Goal: Transaction & Acquisition: Purchase product/service

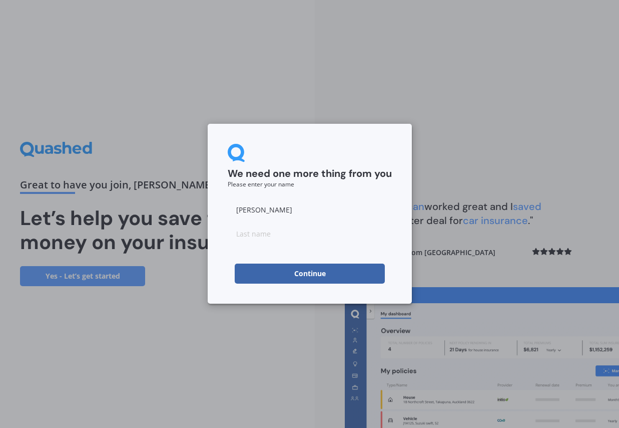
click at [315, 236] on input at bounding box center [310, 233] width 164 height 20
click at [295, 215] on input "[PERSON_NAME]" at bounding box center [310, 209] width 164 height 20
type input "[PERSON_NAME]"
type input "Ham"
click at [290, 282] on button "Continue" at bounding box center [310, 273] width 150 height 20
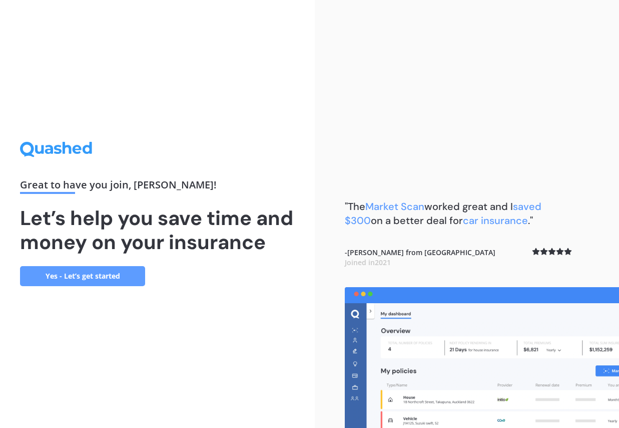
click at [135, 286] on link "Yes - Let’s get started" at bounding box center [82, 276] width 125 height 20
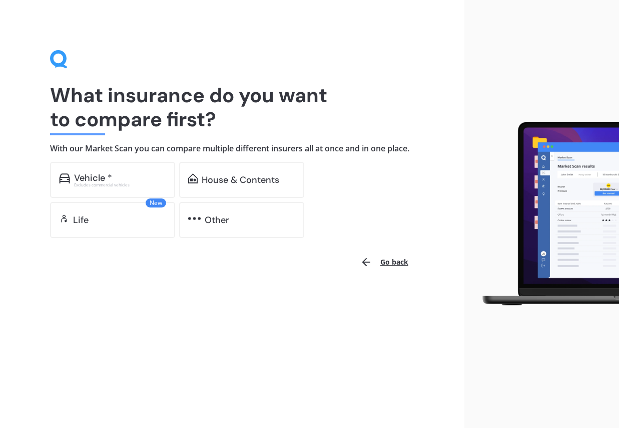
click at [135, 290] on div "What insurance do you want to compare first? With our Market Scan you can compa…" at bounding box center [232, 214] width 465 height 428
click at [218, 198] on div "House & Contents" at bounding box center [241, 180] width 125 height 36
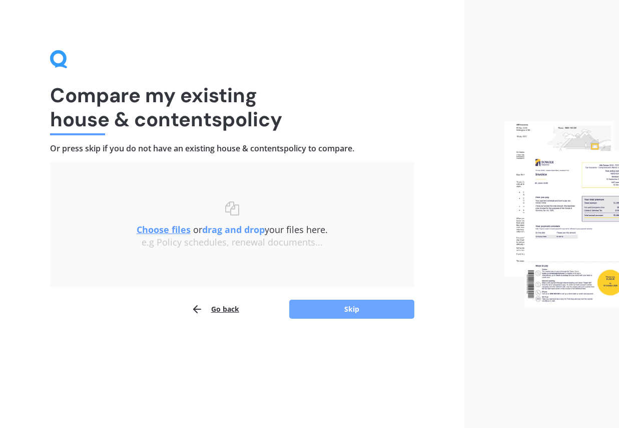
click at [330, 313] on button "Skip" at bounding box center [351, 308] width 125 height 19
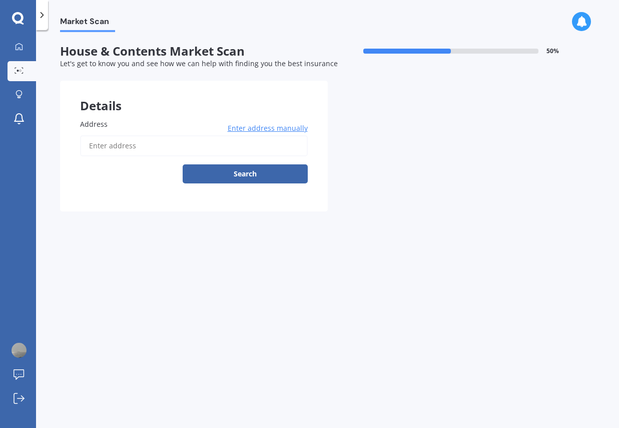
click at [179, 149] on input "Address" at bounding box center [194, 145] width 228 height 21
type input "f"
type input "[STREET_ADDRESS]"
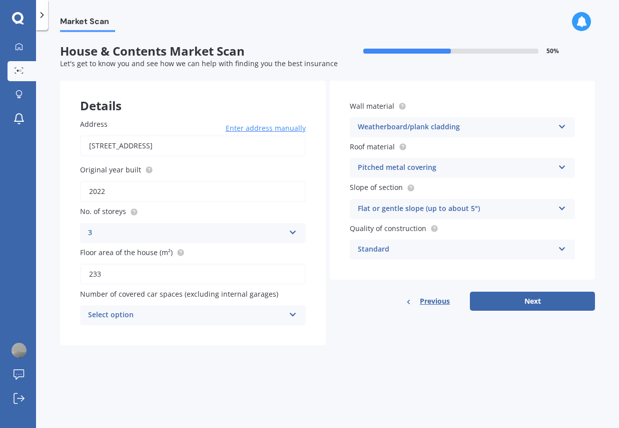
click at [243, 357] on div "Market Scan House & Contents Market Scan 50 % Let's get to know you and see how…" at bounding box center [327, 231] width 583 height 398
click at [403, 363] on div "Market Scan House & Contents Market Scan 50 % Let's get to know you and see how…" at bounding box center [327, 231] width 583 height 398
click at [506, 301] on button "Next" at bounding box center [532, 300] width 125 height 19
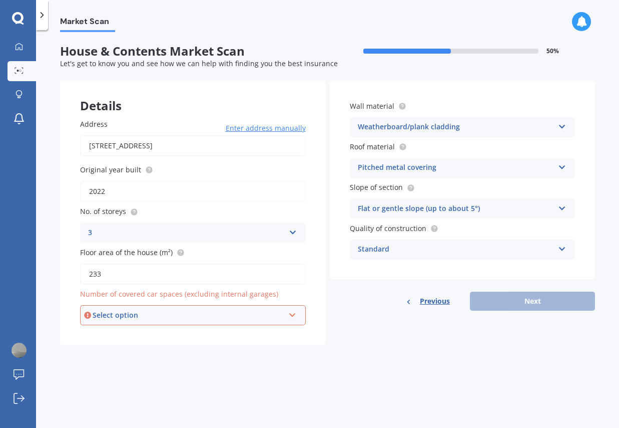
click at [238, 358] on div "Market Scan House & Contents Market Scan 50 % Let's get to know you and see how…" at bounding box center [327, 231] width 583 height 398
click at [234, 372] on div "Market Scan House & Contents Market Scan 50 % Let's get to know you and see how…" at bounding box center [327, 231] width 583 height 398
click at [247, 295] on span "Number of covered car spaces (excluding internal garages)" at bounding box center [179, 294] width 198 height 10
click at [250, 317] on div "Select option" at bounding box center [189, 314] width 192 height 11
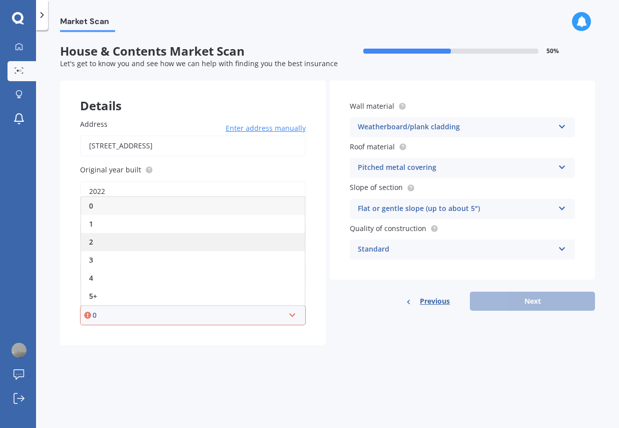
click at [174, 240] on div "2" at bounding box center [193, 242] width 224 height 18
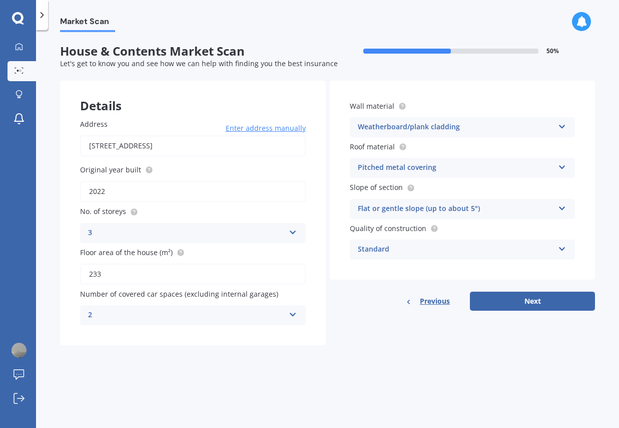
click at [368, 304] on div "Previous Next" at bounding box center [463, 300] width 266 height 19
click at [515, 303] on button "Next" at bounding box center [532, 300] width 125 height 19
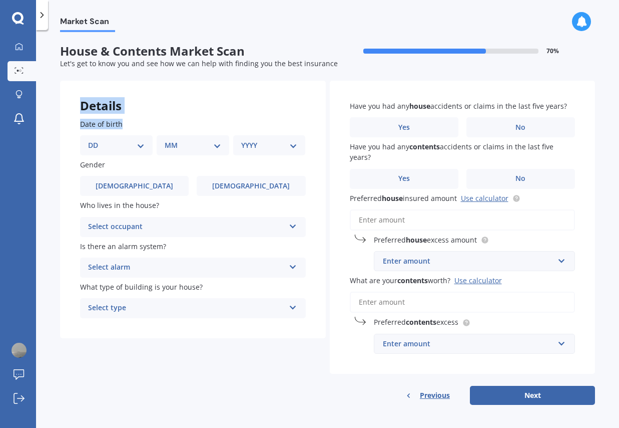
drag, startPoint x: 81, startPoint y: 106, endPoint x: 139, endPoint y: 123, distance: 60.5
click at [139, 123] on div "Details Date of birth DD 01 02 03 04 05 06 07 08 09 10 11 12 13 14 15 16 17 18 …" at bounding box center [193, 209] width 266 height 257
click at [139, 123] on label "Date of birth" at bounding box center [191, 124] width 222 height 11
click at [132, 149] on select "DD 01 02 03 04 05 06 07 08 09 10 11 12 13 14 15 16 17 18 19 20 21 22 23 24 25 2…" at bounding box center [116, 145] width 57 height 11
select select "06"
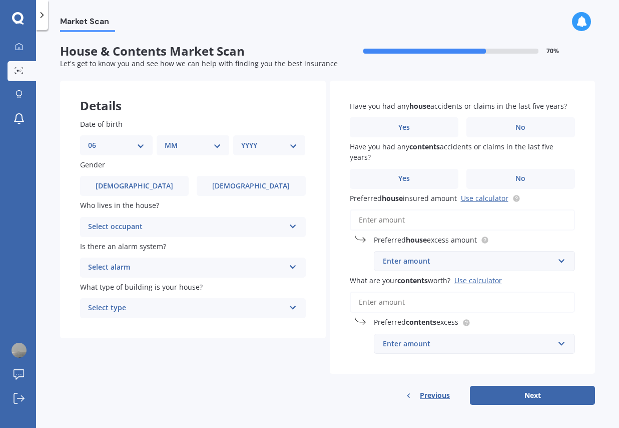
click at [182, 155] on div "Date of birth DD 01 02 03 04 05 06 07 08 09 10 11 12 13 14 15 16 17 18 19 20 21…" at bounding box center [193, 218] width 266 height 239
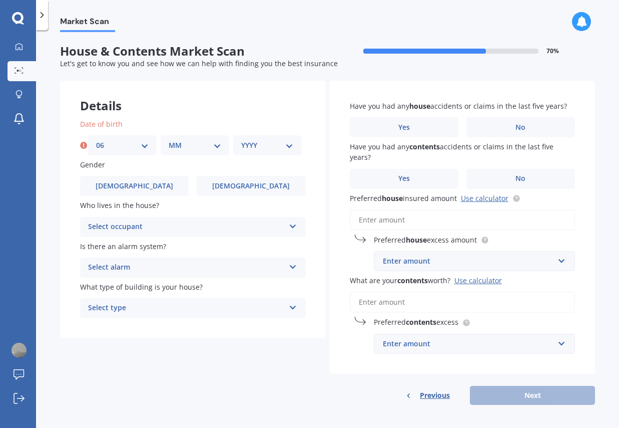
click at [184, 150] on select "MM 01 02 03 04 05 06 07 08 09 10 11 12" at bounding box center [195, 145] width 53 height 11
select select "02"
click at [252, 147] on select "YYYY 2009 2008 2007 2006 2005 2004 2003 2002 2001 2000 1999 1998 1997 1996 1995…" at bounding box center [267, 145] width 53 height 11
select select "1995"
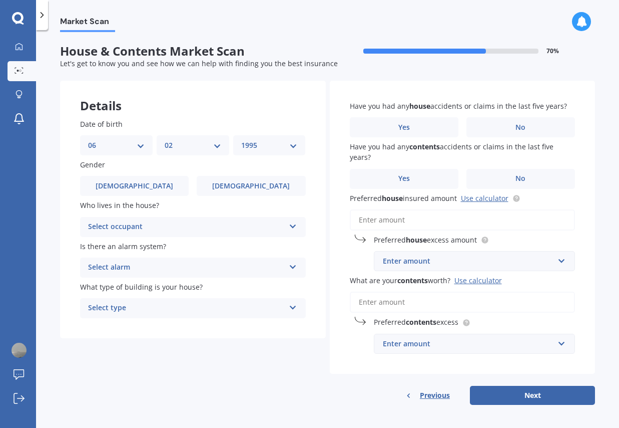
click at [181, 113] on div "Date of birth DD 01 02 03 04 05 06 07 08 09 10 11 12 13 14 15 16 17 18 19 20 21…" at bounding box center [193, 218] width 266 height 239
click at [212, 183] on label "[DEMOGRAPHIC_DATA]" at bounding box center [251, 186] width 109 height 20
click at [0, 0] on input "[DEMOGRAPHIC_DATA]" at bounding box center [0, 0] width 0 height 0
click at [146, 348] on div "Details Date of birth DD 01 02 03 04 05 06 07 08 09 10 11 12 13 14 15 16 17 18 …" at bounding box center [327, 243] width 535 height 324
click at [147, 229] on div "Select occupant" at bounding box center [186, 227] width 197 height 12
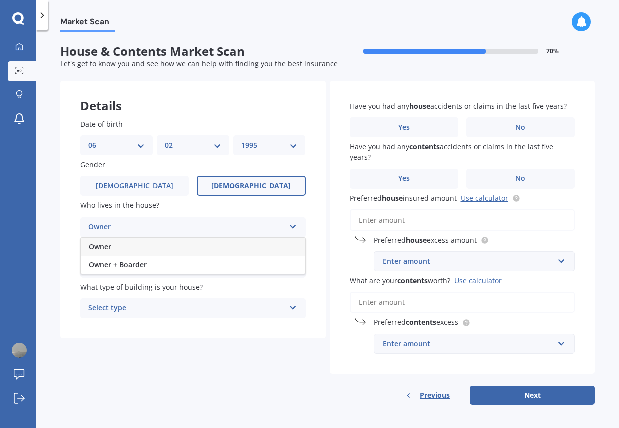
click at [139, 245] on div "Owner" at bounding box center [193, 246] width 225 height 18
click at [150, 364] on div "Details Date of birth DD 01 02 03 04 05 06 07 08 09 10 11 12 13 14 15 16 17 18 …" at bounding box center [327, 243] width 535 height 324
click at [154, 266] on div "Select alarm" at bounding box center [186, 267] width 197 height 12
click at [170, 220] on div "Owner Owner Owner + Boarder" at bounding box center [193, 227] width 226 height 20
click at [158, 273] on div "Owner + Boarder" at bounding box center [193, 264] width 225 height 18
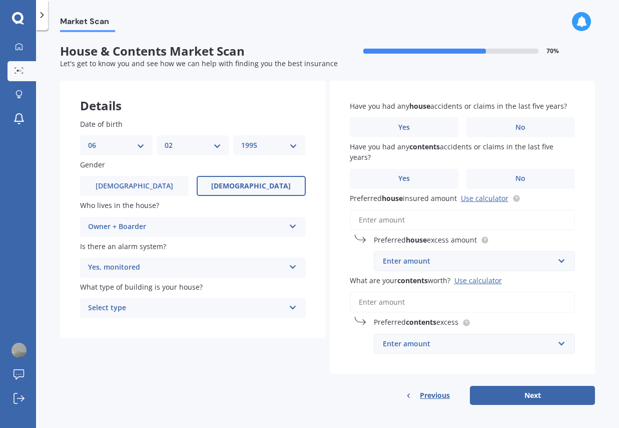
click at [71, 245] on div "Date of birth DD 01 02 03 04 05 06 07 08 09 10 11 12 13 14 15 16 17 18 19 20 21…" at bounding box center [193, 218] width 266 height 239
click at [145, 376] on div "Details Date of birth DD 01 02 03 04 05 06 07 08 09 10 11 12 13 14 15 16 17 18 …" at bounding box center [327, 243] width 535 height 324
click at [112, 365] on div "Details Date of birth DD 01 02 03 04 05 06 07 08 09 10 11 12 13 14 15 16 17 18 …" at bounding box center [327, 243] width 535 height 324
click at [139, 310] on div "Select type" at bounding box center [186, 308] width 197 height 12
click at [134, 327] on div "Freestanding" at bounding box center [193, 327] width 225 height 18
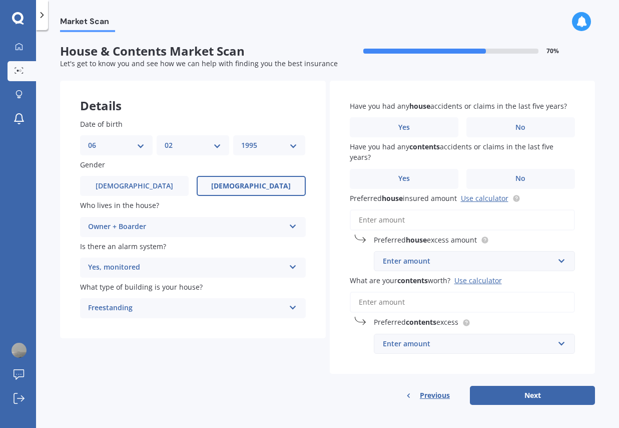
click at [153, 326] on div "Date of birth DD 01 02 03 04 05 06 07 08 09 10 11 12 13 14 15 16 17 18 19 20 21…" at bounding box center [193, 218] width 266 height 239
click at [485, 118] on label "No" at bounding box center [521, 127] width 109 height 20
click at [0, 0] on input "No" at bounding box center [0, 0] width 0 height 0
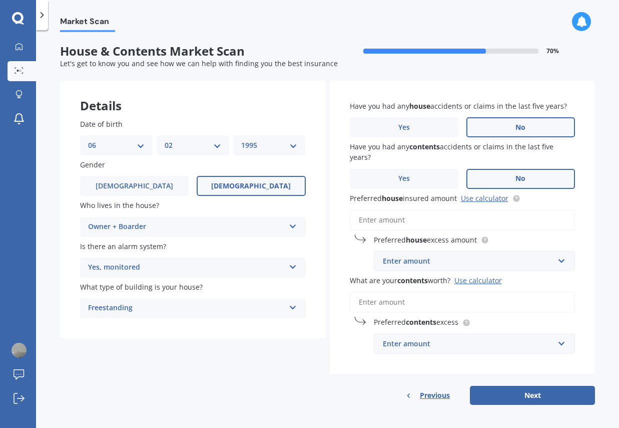
click at [501, 173] on label "No" at bounding box center [521, 179] width 109 height 20
click at [0, 0] on input "No" at bounding box center [0, 0] width 0 height 0
click at [492, 197] on link "Use calculator" at bounding box center [485, 198] width 48 height 10
click at [412, 246] on div "Preferred house excess amount Enter amount $300 $400 $500 $750 $1,000 $2,000 $2…" at bounding box center [463, 252] width 226 height 37
click at [385, 154] on span "Have you had any contents accidents or claims in the last five years?" at bounding box center [461, 152] width 222 height 22
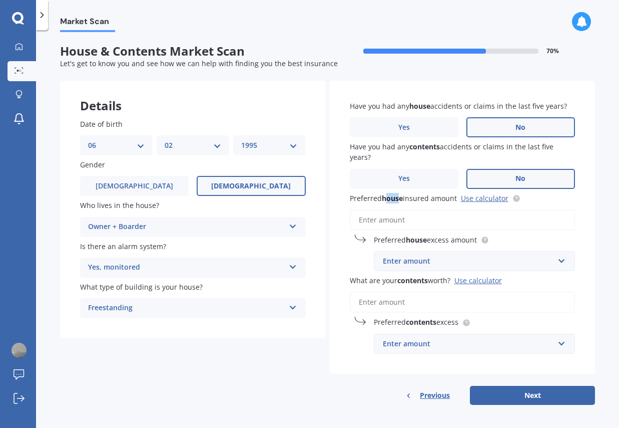
drag, startPoint x: 383, startPoint y: 202, endPoint x: 412, endPoint y: 202, distance: 28.5
click at [397, 202] on b "house" at bounding box center [392, 198] width 21 height 10
click at [413, 202] on span "Preferred house insured amount" at bounding box center [403, 198] width 107 height 10
click at [413, 209] on input "Preferred house insured amount Use calculator" at bounding box center [463, 219] width 226 height 21
click at [399, 217] on input "Preferred house insured amount Use calculator" at bounding box center [463, 219] width 226 height 21
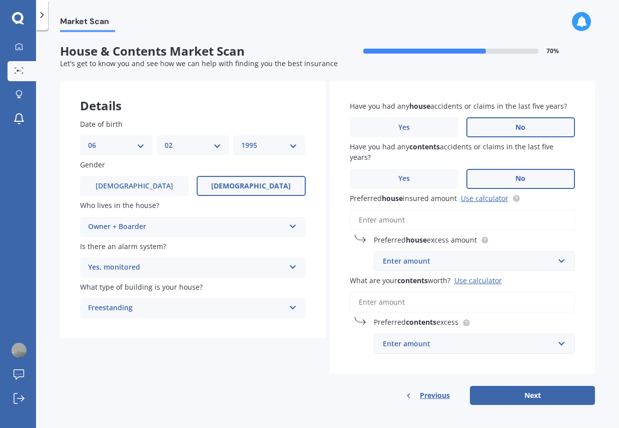
paste input "$878,402"
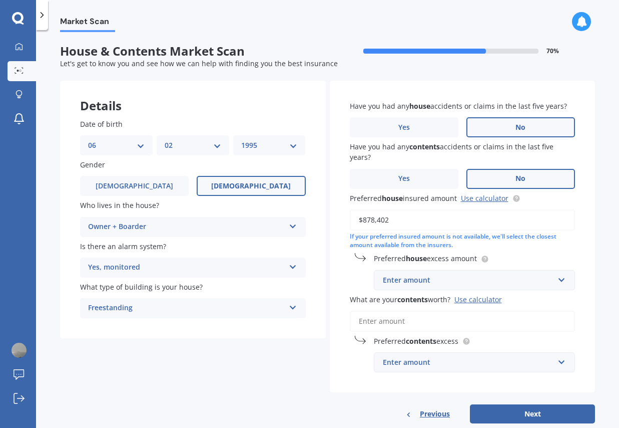
type input "$878,402"
click at [356, 242] on div "If your preferred insured amount is not available, we'll select the closest amo…" at bounding box center [463, 240] width 226 height 17
click at [397, 279] on div "Enter amount" at bounding box center [469, 279] width 172 height 11
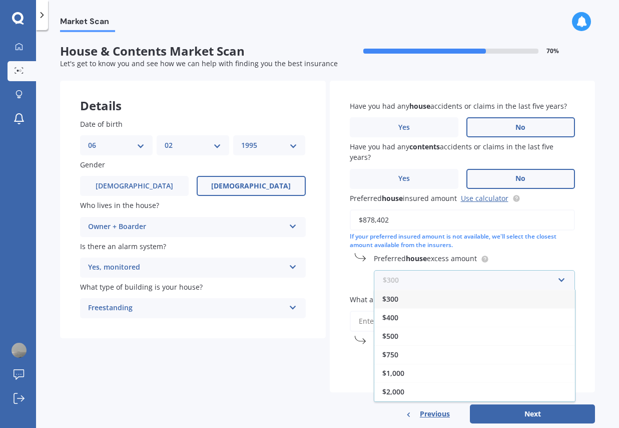
click at [397, 277] on input "text" at bounding box center [471, 279] width 193 height 19
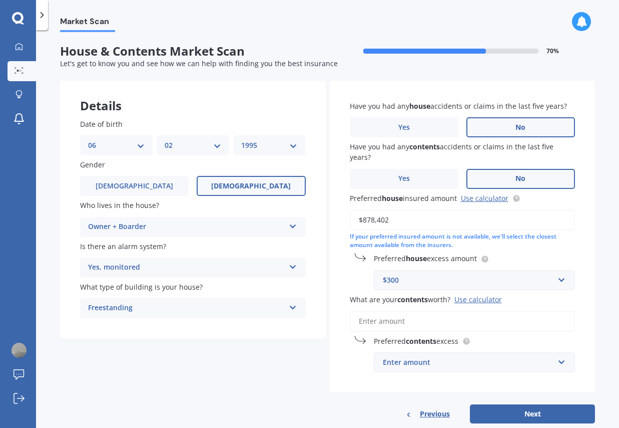
click at [431, 266] on div "Preferred house excess amount $300 $300 $400 $500 $750 $1,000 $2,000 $2,500" at bounding box center [463, 271] width 226 height 37
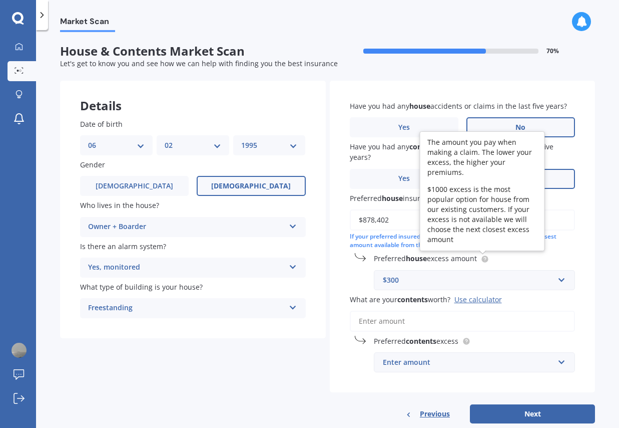
click at [482, 260] on circle at bounding box center [485, 258] width 7 height 7
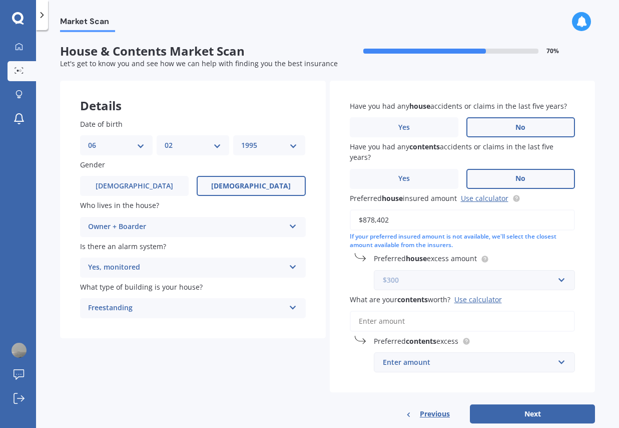
click at [480, 271] on input "text" at bounding box center [471, 279] width 193 height 19
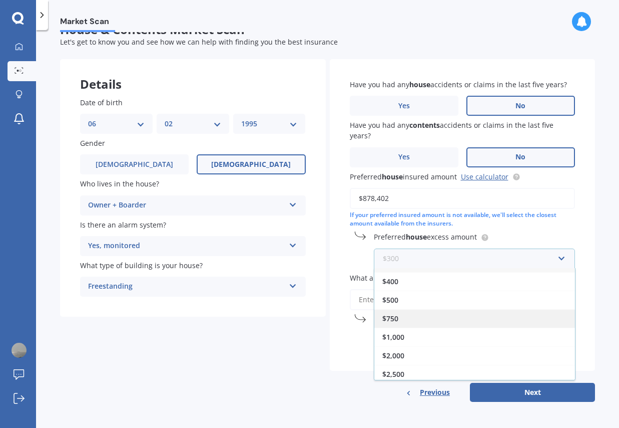
scroll to position [18, 0]
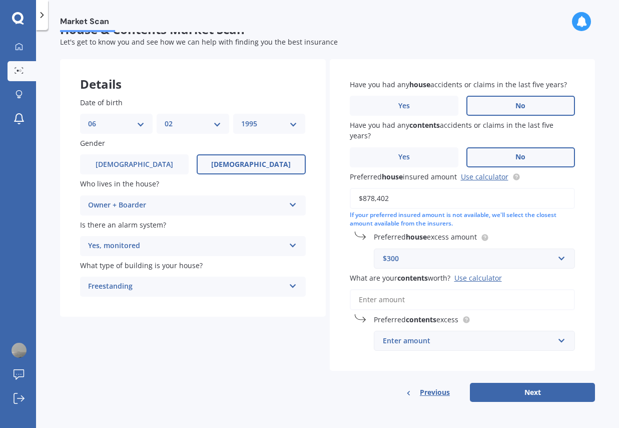
click at [259, 380] on div "Details Date of birth DD 01 02 03 04 05 06 07 08 09 10 11 12 13 14 15 16 17 18 …" at bounding box center [327, 230] width 535 height 342
click at [287, 335] on div "Details Date of birth DD 01 02 03 04 05 06 07 08 09 10 11 12 13 14 15 16 17 18 …" at bounding box center [327, 230] width 535 height 342
click at [415, 267] on div "$300 $300 $400 $500 $750 $1,000 $2,000 $2,500" at bounding box center [475, 258] width 202 height 20
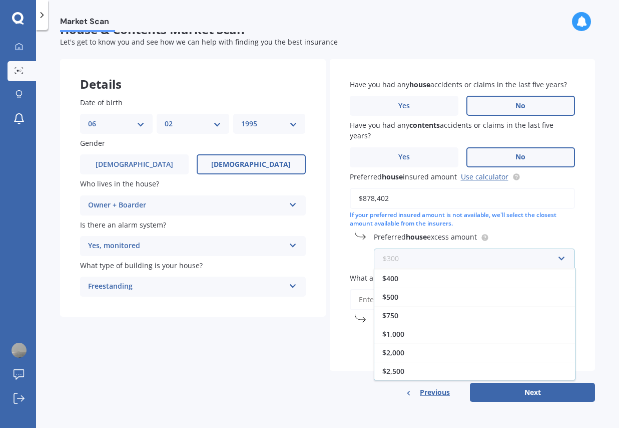
click at [404, 250] on input "text" at bounding box center [471, 258] width 193 height 19
click at [404, 255] on input "text" at bounding box center [471, 258] width 193 height 19
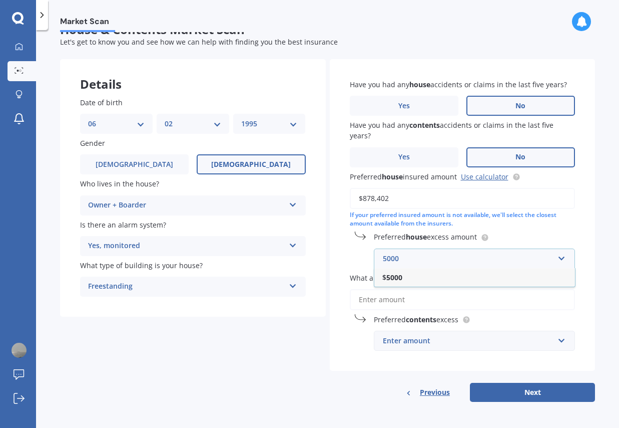
type input "5000"
click at [387, 278] on b "5000" at bounding box center [394, 277] width 16 height 10
click at [363, 257] on div "Preferred house excess amount $5,000 $5,000 $300 $400 $500 $750 $1,000 $2,000 $…" at bounding box center [463, 249] width 226 height 37
click at [445, 247] on div "Preferred house excess amount $5,000 $5,000 $300 $400 $500 $750 $1,000 $2,000 $…" at bounding box center [463, 249] width 226 height 37
click at [442, 255] on div "$5,000" at bounding box center [469, 258] width 172 height 11
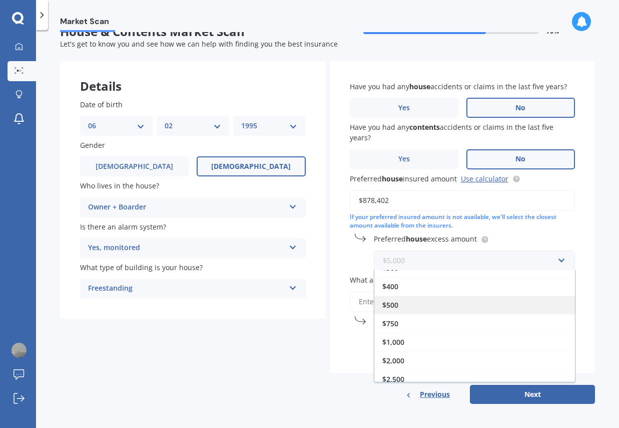
scroll to position [36, 0]
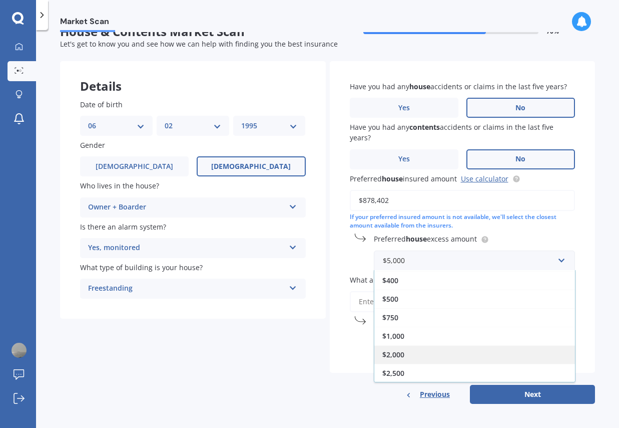
click at [408, 359] on div "$2,000" at bounding box center [474, 354] width 201 height 19
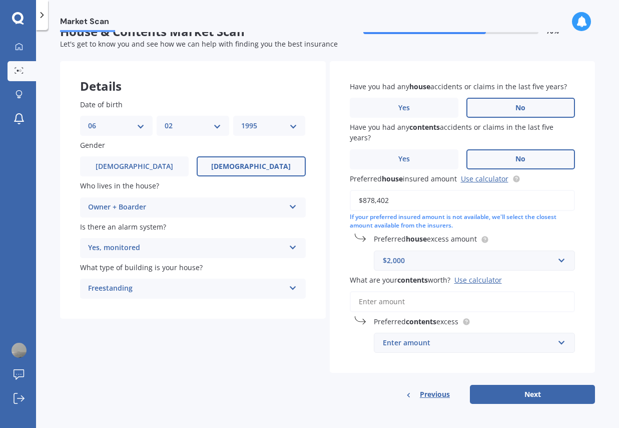
click at [302, 361] on div "Details Date of birth DD 01 02 03 04 05 06 07 08 09 10 11 12 13 14 15 16 17 18 …" at bounding box center [327, 232] width 535 height 342
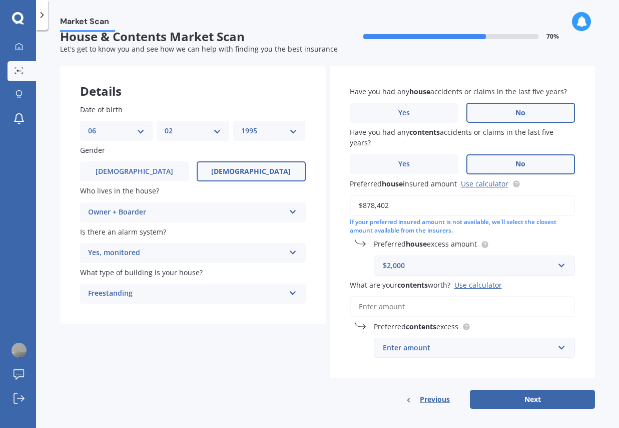
scroll to position [14, 0]
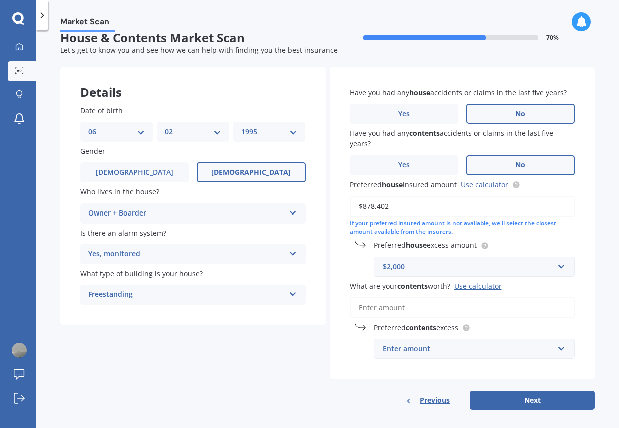
click at [221, 375] on div "Details Date of birth DD 01 02 03 04 05 06 07 08 09 10 11 12 13 14 15 16 17 18 …" at bounding box center [327, 238] width 535 height 342
click at [462, 284] on div "Use calculator" at bounding box center [479, 286] width 48 height 10
click at [462, 297] on input "What are your contents worth? Use calculator" at bounding box center [463, 307] width 226 height 21
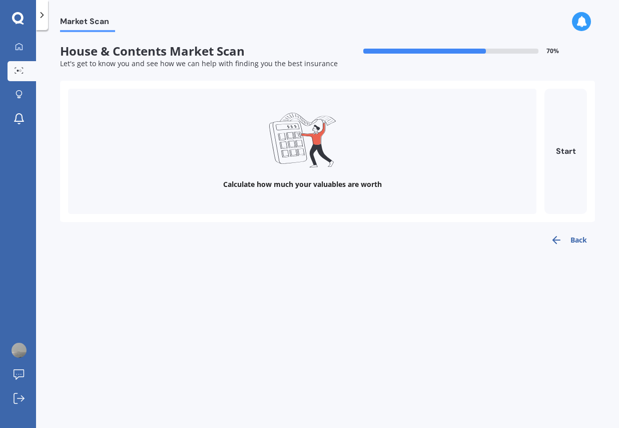
click at [310, 175] on div "Calculate how much your valuables are worth" at bounding box center [302, 151] width 469 height 125
click at [444, 174] on div "Calculate how much your valuables are worth" at bounding box center [302, 151] width 469 height 125
click at [571, 169] on button "Start" at bounding box center [566, 151] width 43 height 125
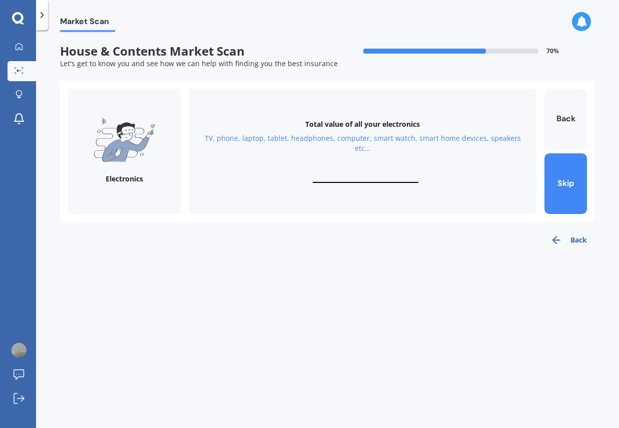
click at [288, 219] on div "Electronics Total value of all your electronics TV, phone, laptop, tablet, head…" at bounding box center [327, 151] width 535 height 141
click at [347, 176] on input "text" at bounding box center [366, 178] width 106 height 10
type input "$15,650"
click at [401, 234] on div "Back" at bounding box center [327, 236] width 535 height 28
click at [573, 191] on button "Next" at bounding box center [566, 183] width 43 height 61
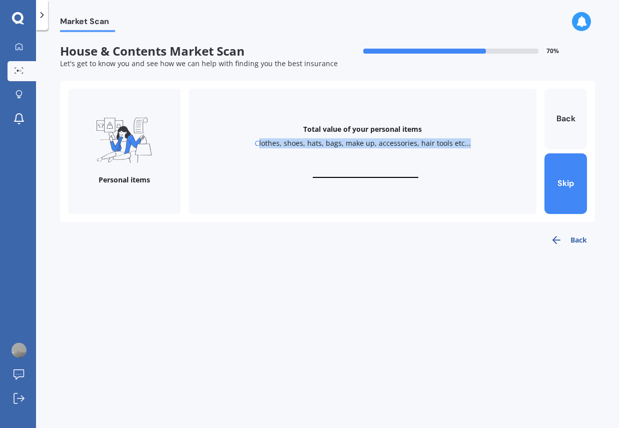
drag, startPoint x: 262, startPoint y: 144, endPoint x: 419, endPoint y: 150, distance: 156.8
click at [419, 150] on div "Total value of your personal items Clothes, shoes, hats, bags, make up, accesso…" at bounding box center [363, 151] width 348 height 125
click at [270, 143] on div "Clothes, shoes, hats, bags, make up, accessories, hair tools etc..." at bounding box center [363, 143] width 216 height 10
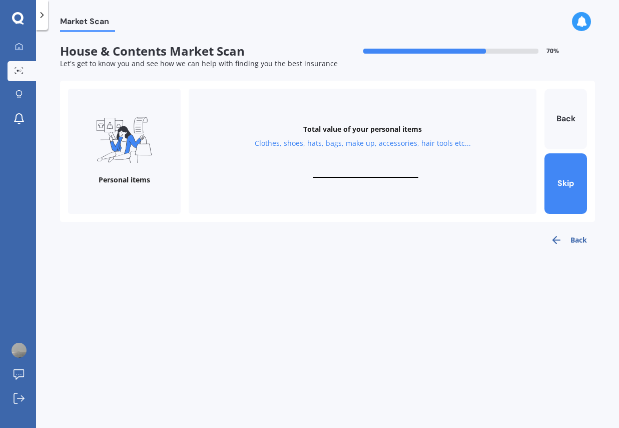
click at [358, 176] on input "text" at bounding box center [366, 173] width 106 height 10
click at [358, 173] on input "text" at bounding box center [366, 173] width 106 height 10
type input "$13,000"
click at [578, 186] on button "Next" at bounding box center [566, 183] width 43 height 61
click at [449, 147] on div "Bracelets, watches, rings, necklaces, broaches, cuff links, earrings etc..." at bounding box center [362, 143] width 239 height 10
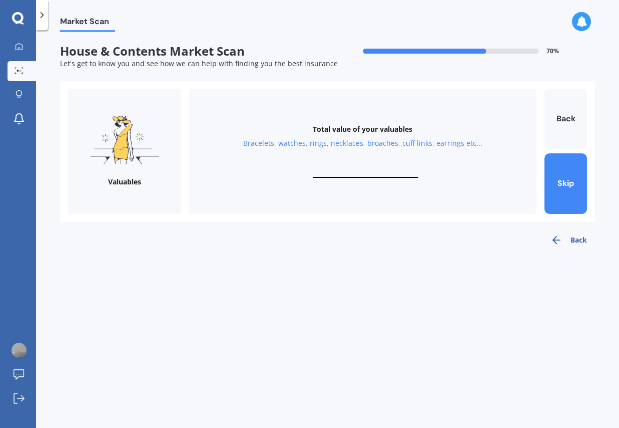
click at [390, 175] on input "text" at bounding box center [366, 173] width 106 height 10
type input "$0"
click at [435, 262] on div "Market Scan House & Contents Market Scan 70 % Let's get to know you and see how…" at bounding box center [327, 231] width 583 height 398
click at [567, 183] on button "Skip" at bounding box center [566, 183] width 43 height 61
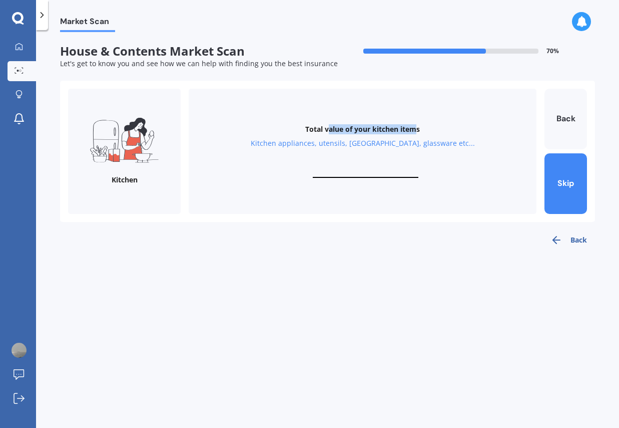
drag, startPoint x: 327, startPoint y: 132, endPoint x: 416, endPoint y: 132, distance: 88.1
click at [416, 132] on div "Total value of your kitchen items" at bounding box center [362, 129] width 115 height 10
click at [482, 149] on div "Total value of your kitchen items Kitchen appliances, utensils, china, glasswar…" at bounding box center [363, 151] width 348 height 125
click at [381, 142] on div "Kitchen appliances, utensils, [GEOGRAPHIC_DATA], glassware etc..." at bounding box center [363, 143] width 224 height 10
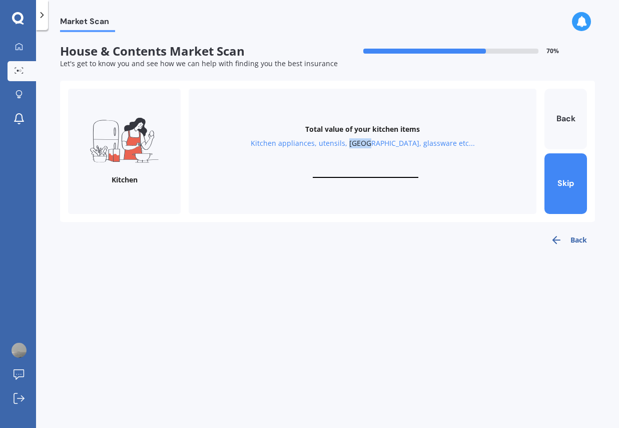
click at [381, 142] on div "Kitchen appliances, utensils, [GEOGRAPHIC_DATA], glassware etc..." at bounding box center [363, 143] width 224 height 10
click at [442, 169] on div "Total value of your kitchen items Kitchen appliances, utensils, china, glasswar…" at bounding box center [363, 151] width 348 height 125
click at [392, 174] on input "text" at bounding box center [366, 173] width 106 height 10
type input "$500"
click at [387, 147] on div "Kitchen appliances, utensils, [GEOGRAPHIC_DATA], glassware etc..." at bounding box center [363, 143] width 224 height 10
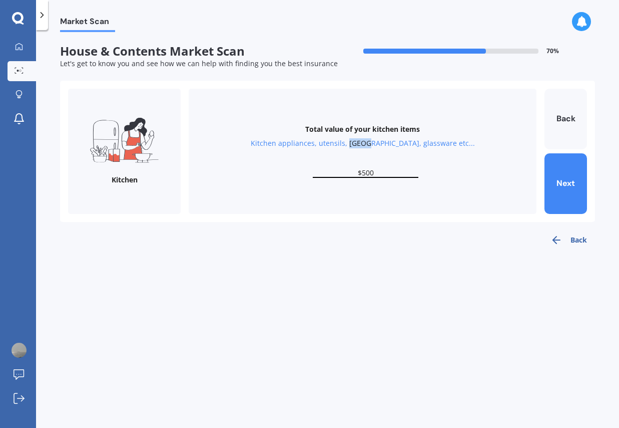
click at [387, 147] on div "Kitchen appliances, utensils, [GEOGRAPHIC_DATA], glassware etc..." at bounding box center [363, 143] width 224 height 10
click at [401, 234] on div "Back" at bounding box center [327, 236] width 535 height 28
click at [483, 176] on div "Total value of your kitchen items Kitchen appliances, utensils, china, glasswar…" at bounding box center [363, 151] width 348 height 125
click at [568, 179] on button "Next" at bounding box center [566, 183] width 43 height 61
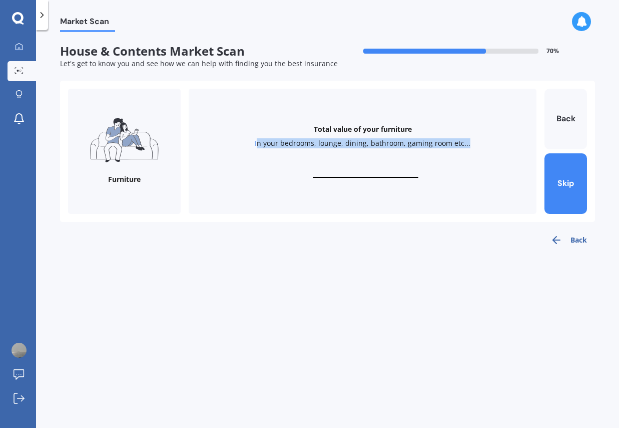
drag, startPoint x: 261, startPoint y: 147, endPoint x: 455, endPoint y: 155, distance: 193.9
click at [455, 155] on div "Total value of your furniture In your bedrooms, lounge, dining, bathroom, gamin…" at bounding box center [363, 151] width 348 height 125
click at [372, 173] on input "text" at bounding box center [366, 173] width 106 height 10
type input "$3"
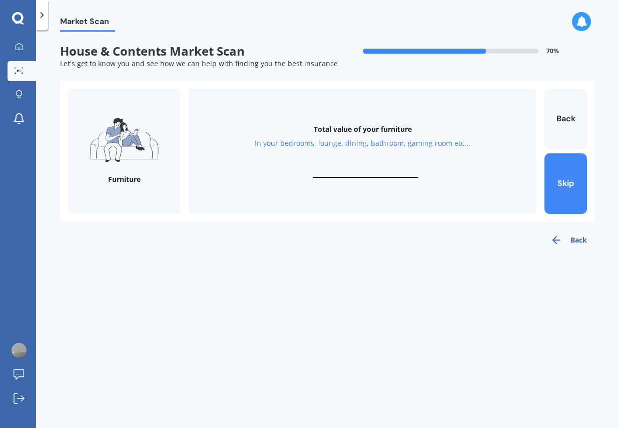
type input "$3"
type input "$2,500"
click at [423, 273] on div "Market Scan House & Contents Market Scan 70 % Let's get to know you and see how…" at bounding box center [327, 231] width 583 height 398
click at [576, 190] on button "Next" at bounding box center [566, 183] width 43 height 61
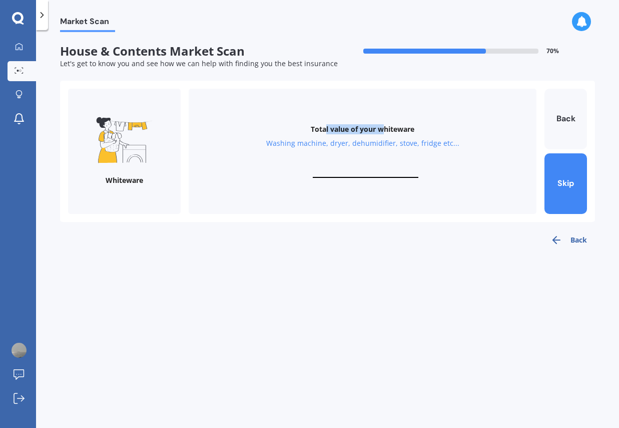
drag, startPoint x: 324, startPoint y: 130, endPoint x: 380, endPoint y: 130, distance: 56.1
click at [380, 130] on div "Total value of your whiteware" at bounding box center [363, 129] width 104 height 10
drag, startPoint x: 274, startPoint y: 142, endPoint x: 404, endPoint y: 154, distance: 129.7
click at [404, 154] on div "Total value of your whiteware Washing machine, dryer, dehumidifier, stove, frid…" at bounding box center [363, 151] width 348 height 125
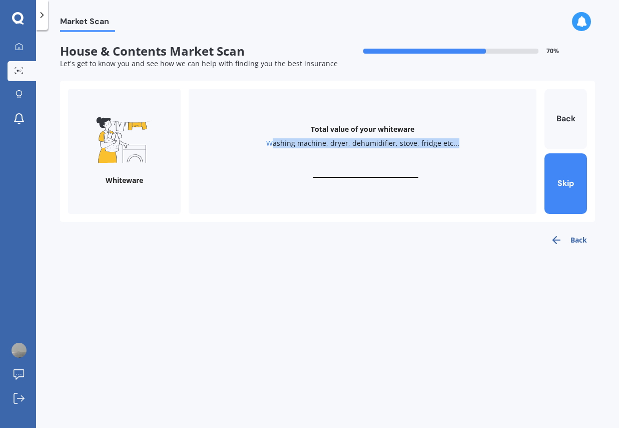
click at [404, 154] on div "Total value of your whiteware Washing machine, dryer, dehumidifier, stove, frid…" at bounding box center [363, 151] width 348 height 125
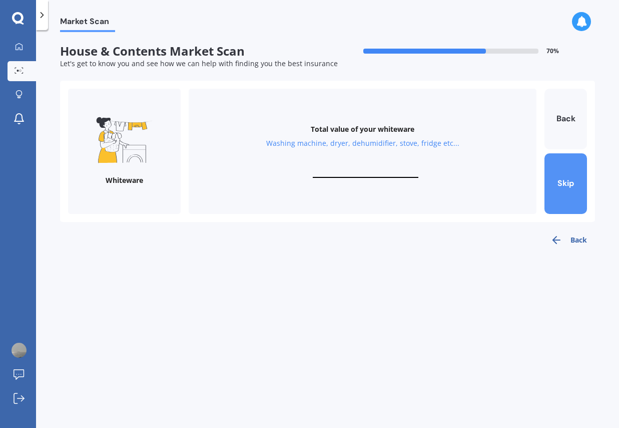
click at [557, 197] on button "Skip" at bounding box center [566, 183] width 43 height 61
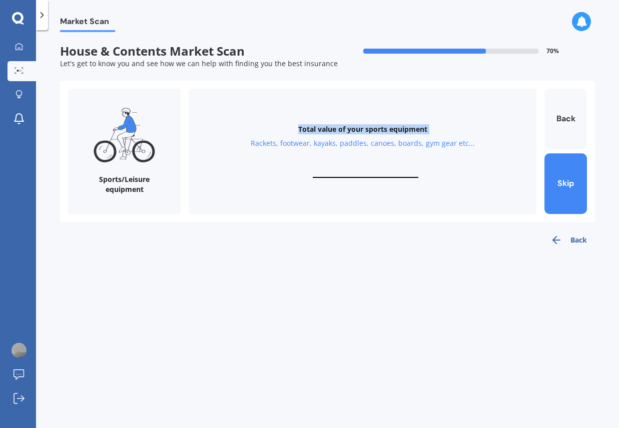
drag, startPoint x: 317, startPoint y: 123, endPoint x: 475, endPoint y: 123, distance: 157.7
click at [475, 123] on div "Total value of your sports equipment Rackets, footwear, kayaks, paddles, canoes…" at bounding box center [363, 151] width 348 height 125
drag, startPoint x: 261, startPoint y: 148, endPoint x: 439, endPoint y: 173, distance: 179.5
click at [439, 173] on div "Total value of your sports equipment Rackets, footwear, kayaks, paddles, canoes…" at bounding box center [363, 151] width 348 height 125
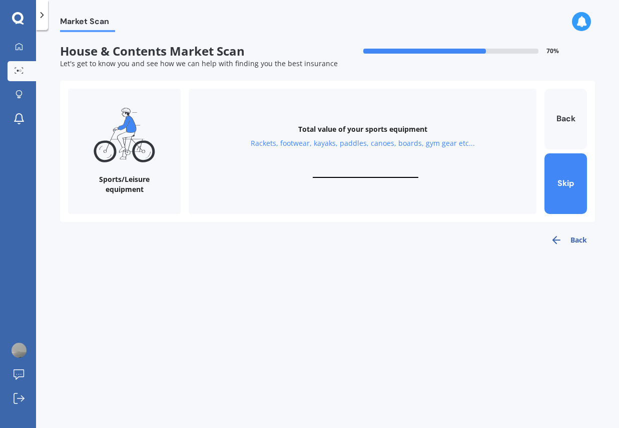
click at [439, 173] on div "Total value of your sports equipment Rackets, footwear, kayaks, paddles, canoes…" at bounding box center [363, 151] width 348 height 125
click at [373, 177] on input "text" at bounding box center [366, 173] width 106 height 10
type input "$3,000"
click at [430, 245] on div "Back" at bounding box center [327, 236] width 535 height 28
click at [558, 194] on button "Next" at bounding box center [566, 183] width 43 height 61
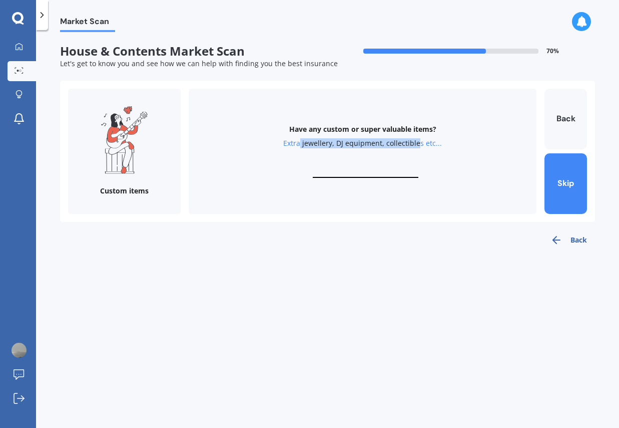
drag, startPoint x: 303, startPoint y: 143, endPoint x: 419, endPoint y: 143, distance: 115.6
click at [419, 143] on div "Extra jewellery, DJ equipment, collectibles etc..." at bounding box center [362, 143] width 159 height 10
click at [364, 146] on div "Extra jewellery, DJ equipment, collectibles etc..." at bounding box center [362, 143] width 159 height 10
drag, startPoint x: 337, startPoint y: 146, endPoint x: 442, endPoint y: 143, distance: 104.7
click at [442, 144] on div "Have any custom or super valuable items? Extra jewellery, DJ equipment, collect…" at bounding box center [363, 151] width 348 height 125
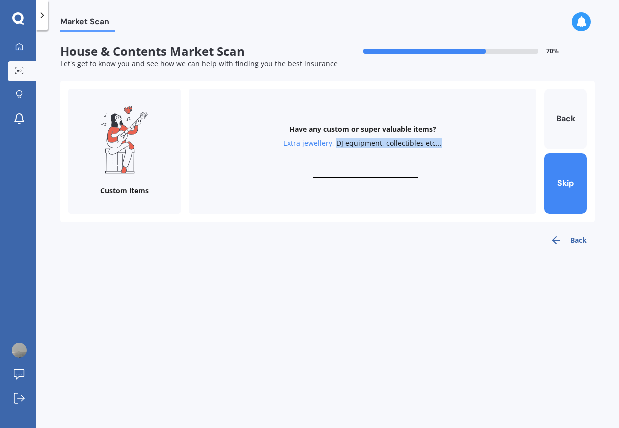
click at [442, 143] on div "Have any custom or super valuable items? Extra jewellery, DJ equipment, collect…" at bounding box center [363, 151] width 348 height 125
drag, startPoint x: 392, startPoint y: 140, endPoint x: 462, endPoint y: 140, distance: 69.1
click at [462, 140] on div "Have any custom or super valuable items? Extra jewellery, DJ equipment, collect…" at bounding box center [363, 151] width 348 height 125
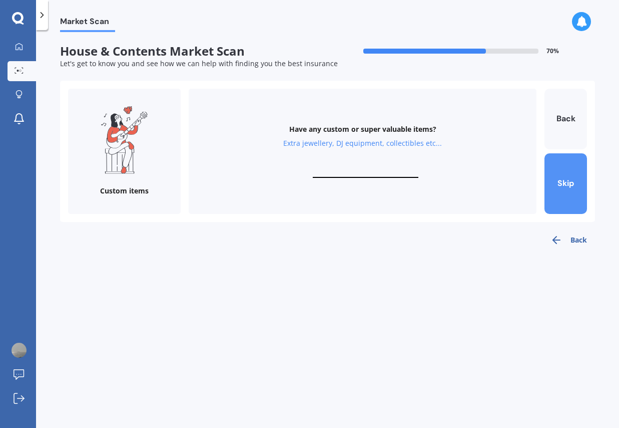
click at [547, 180] on button "Skip" at bounding box center [566, 183] width 43 height 61
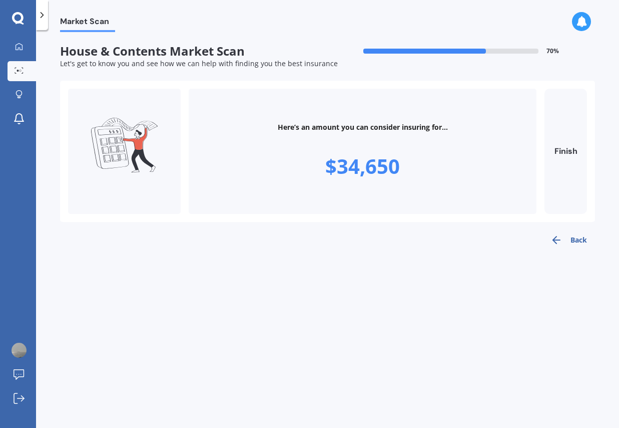
click at [400, 153] on div "$34,650" at bounding box center [362, 166] width 75 height 28
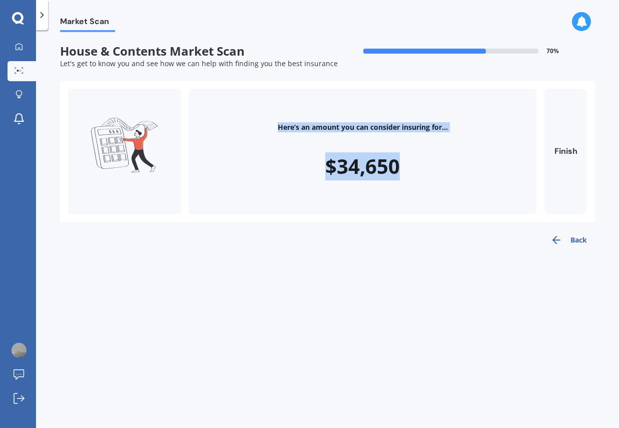
drag, startPoint x: 275, startPoint y: 123, endPoint x: 435, endPoint y: 184, distance: 171.2
click at [435, 184] on div "Here’s an amount you can consider insuring for... $34,650" at bounding box center [363, 151] width 348 height 125
drag, startPoint x: 338, startPoint y: 171, endPoint x: 422, endPoint y: 171, distance: 83.6
click at [422, 171] on div "Here’s an amount you can consider insuring for... $34,650" at bounding box center [363, 151] width 348 height 125
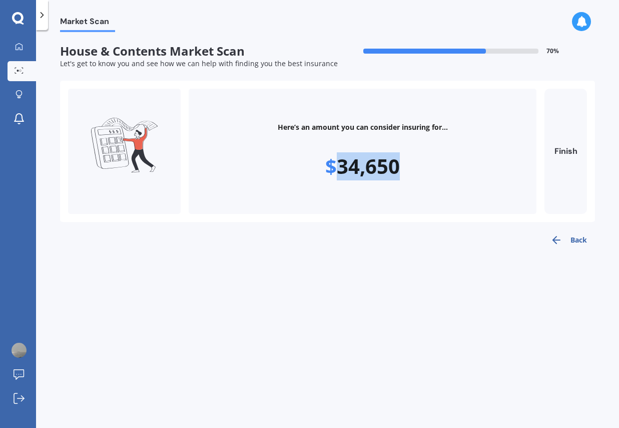
copy div "34,650"
click at [588, 166] on div "Here’s an amount you can consider insuring for... $34,650 Finish" at bounding box center [327, 151] width 535 height 141
click at [587, 166] on div "Here’s an amount you can consider insuring for... $34,650 Finish" at bounding box center [327, 151] width 535 height 141
click at [571, 166] on button "Finish" at bounding box center [566, 151] width 43 height 125
type input "$34,650"
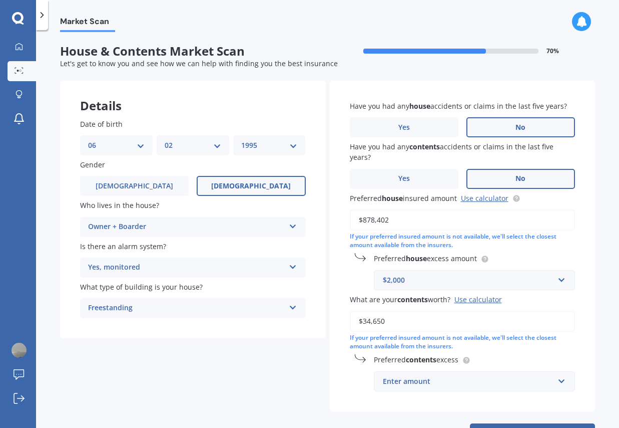
click at [436, 381] on div "Enter amount" at bounding box center [469, 380] width 172 height 11
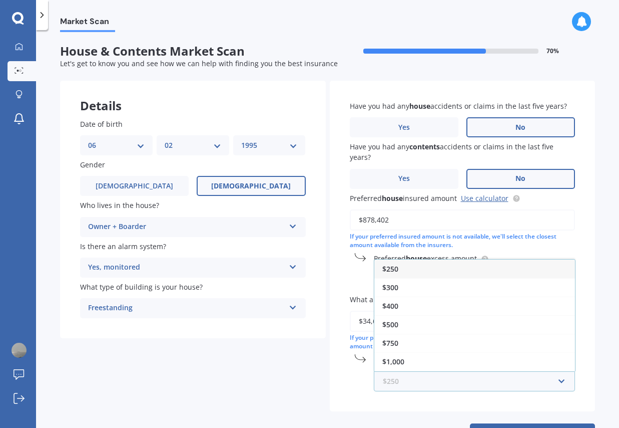
paste input "34,650"
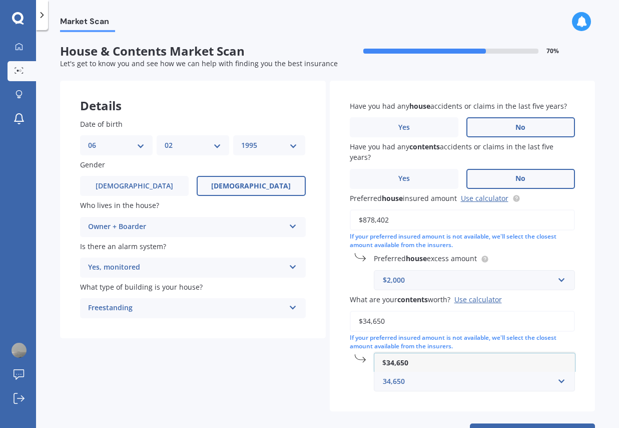
type input "34,650"
click at [423, 401] on div "Have you had any house accidents or claims in the last five years? Yes No Have …" at bounding box center [463, 246] width 266 height 330
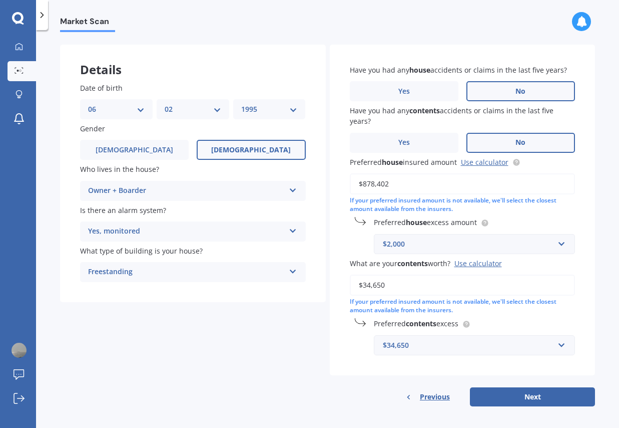
scroll to position [42, 0]
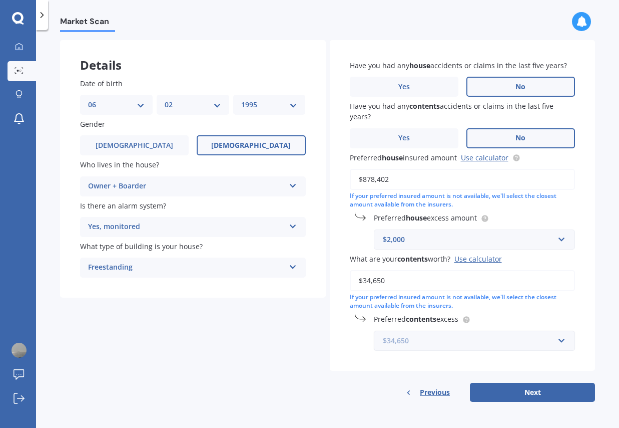
click at [418, 347] on input "text" at bounding box center [471, 340] width 193 height 19
click at [331, 353] on div "Have you had any house accidents or claims in the last five years? Yes No Have …" at bounding box center [463, 205] width 266 height 330
drag, startPoint x: 390, startPoint y: 277, endPoint x: 347, endPoint y: 277, distance: 43.1
click at [350, 277] on input "$34,650" at bounding box center [463, 280] width 226 height 21
click at [434, 327] on div "Preferred contents excess $34,650 $34,650 $250 $300 $400 $500 $750 $1,000 $2,000" at bounding box center [463, 331] width 226 height 37
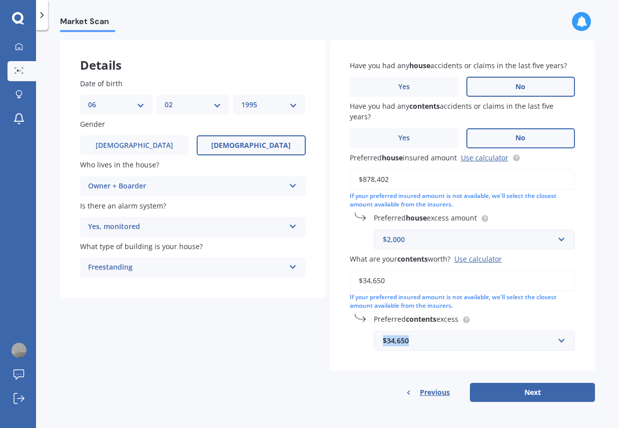
drag, startPoint x: 427, startPoint y: 340, endPoint x: 343, endPoint y: 337, distance: 83.1
click at [343, 337] on div "Have you had any house accidents or claims in the last five years? Yes No Have …" at bounding box center [463, 205] width 266 height 330
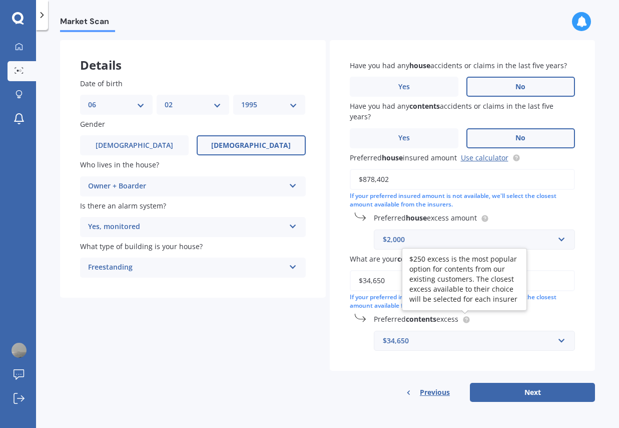
click at [462, 318] on div at bounding box center [465, 319] width 12 height 8
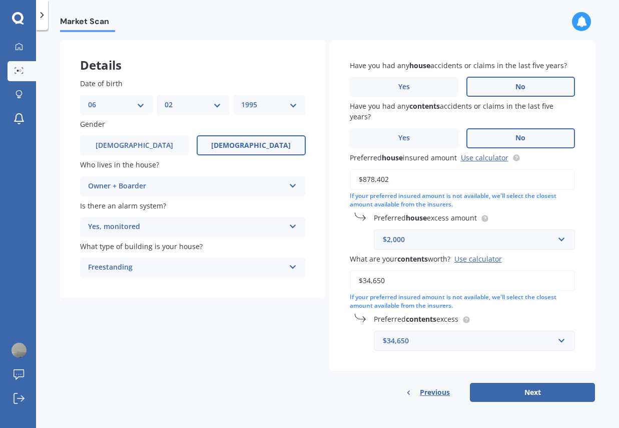
click at [466, 320] on circle at bounding box center [466, 319] width 7 height 7
click at [465, 320] on circle at bounding box center [466, 319] width 7 height 7
click at [558, 338] on input "text" at bounding box center [471, 340] width 193 height 19
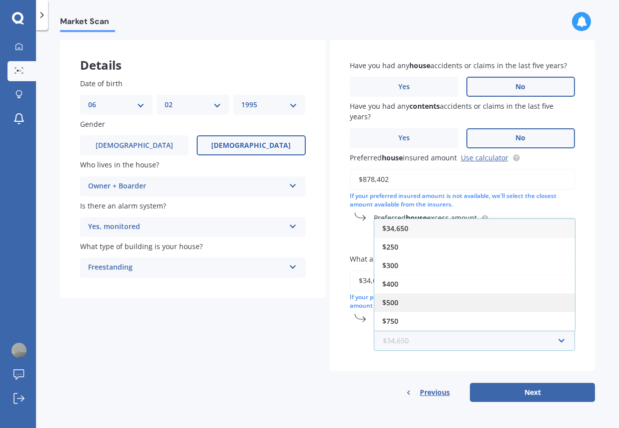
scroll to position [36, 0]
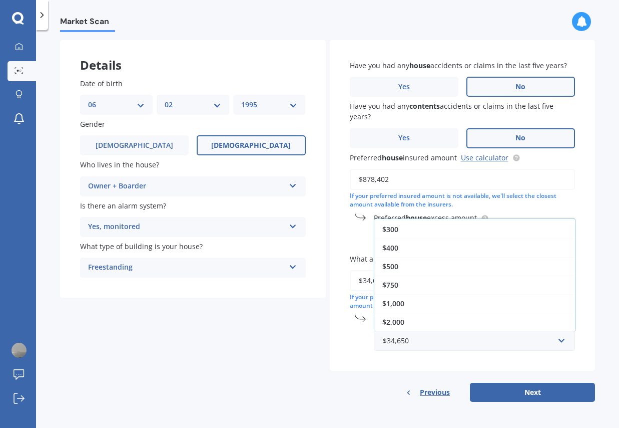
click at [359, 373] on div "Have you had any house accidents or claims in the last five years? Yes No Have …" at bounding box center [463, 220] width 266 height 361
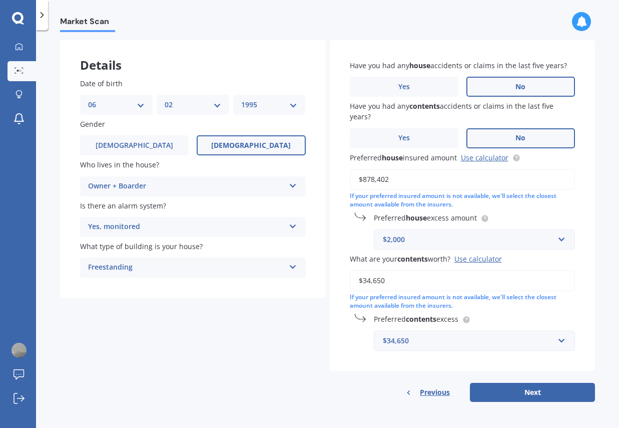
click at [460, 338] on div "$34,650" at bounding box center [469, 340] width 172 height 11
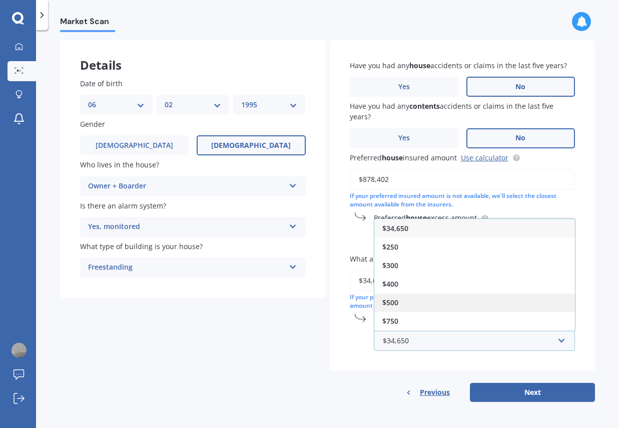
click at [397, 303] on div "$500" at bounding box center [474, 302] width 201 height 19
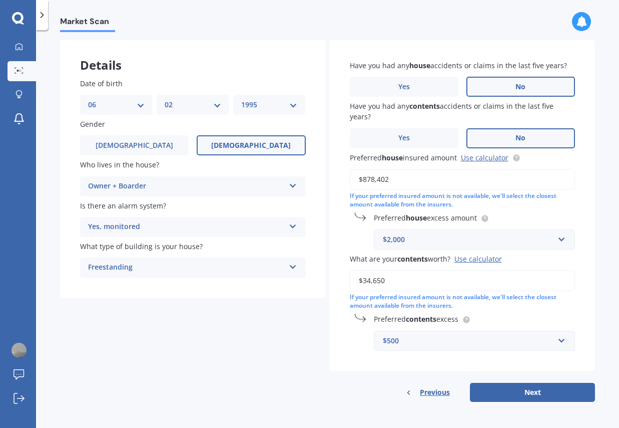
click at [322, 341] on div "Details Date of birth DD 01 02 03 04 05 06 07 08 09 10 11 12 13 14 15 16 17 18 …" at bounding box center [327, 220] width 535 height 361
click at [538, 391] on button "Next" at bounding box center [532, 391] width 125 height 19
select select "06"
select select "02"
select select "1995"
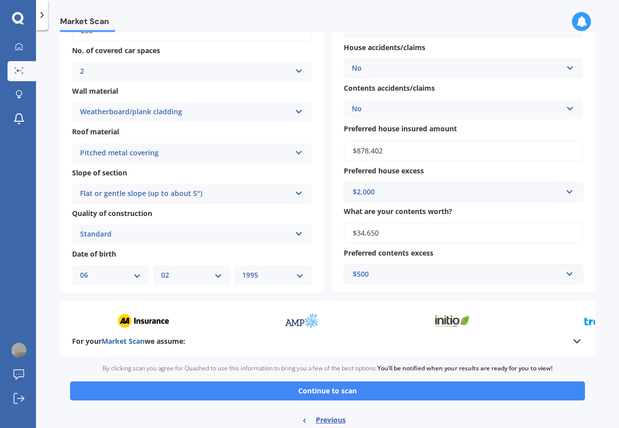
scroll to position [245, 0]
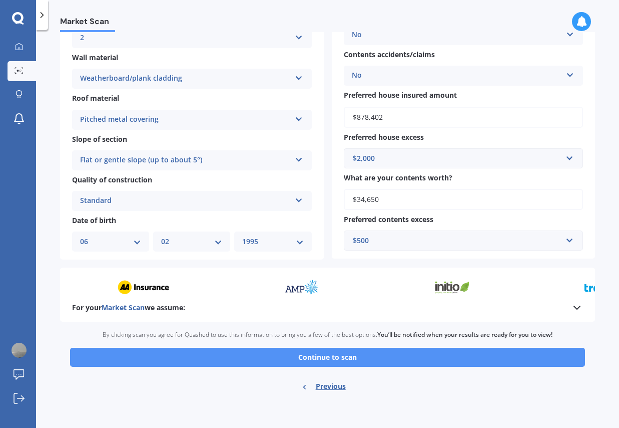
click at [288, 359] on button "Continue to scan" at bounding box center [327, 356] width 515 height 19
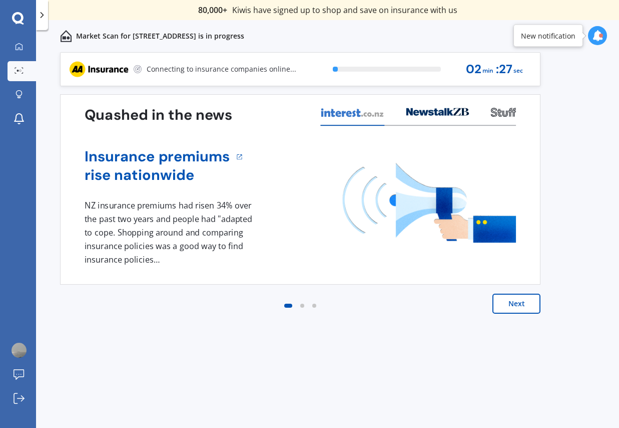
click at [288, 359] on div "Previous 80,000+ Kiwis have signed up to shop and save on insurance with us " H…" at bounding box center [327, 251] width 583 height 398
click at [283, 269] on div "Insurance premiums rise nationwide 1 NZ insurance premiums had risen 34% over t…" at bounding box center [301, 205] width 432 height 158
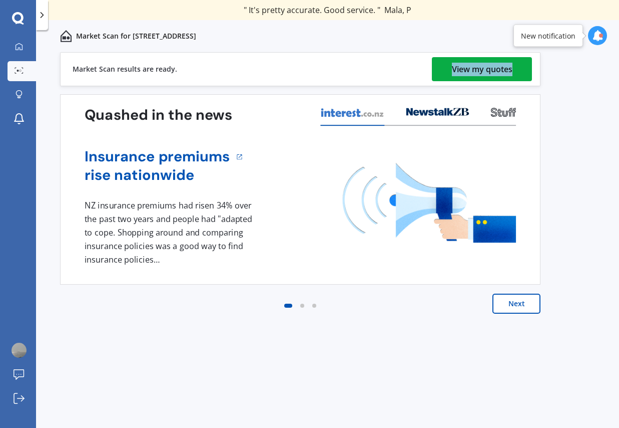
click at [447, 70] on link "View my quotes" at bounding box center [482, 69] width 100 height 24
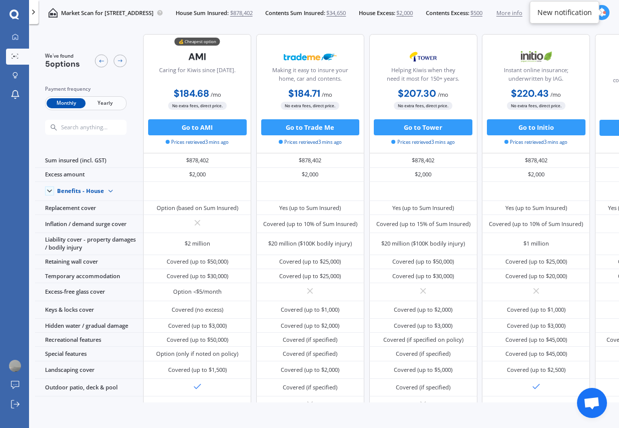
drag, startPoint x: 169, startPoint y: 97, endPoint x: 227, endPoint y: 96, distance: 58.1
click at [227, 96] on div "$184.68 / mo $2,216.02 / yr $184.68 / mo" at bounding box center [197, 94] width 108 height 16
click at [226, 96] on div "$184.68 / mo $2,216.02 / yr $184.68 / mo" at bounding box center [197, 94] width 108 height 16
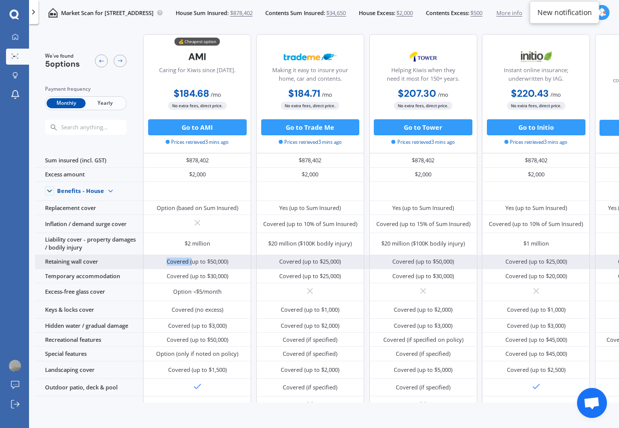
drag, startPoint x: 171, startPoint y: 255, endPoint x: 193, endPoint y: 259, distance: 22.4
click at [193, 259] on div "Covered (up to $50,000)" at bounding box center [197, 262] width 108 height 14
click at [193, 259] on div "Covered (up to $50,000)" at bounding box center [198, 261] width 62 height 8
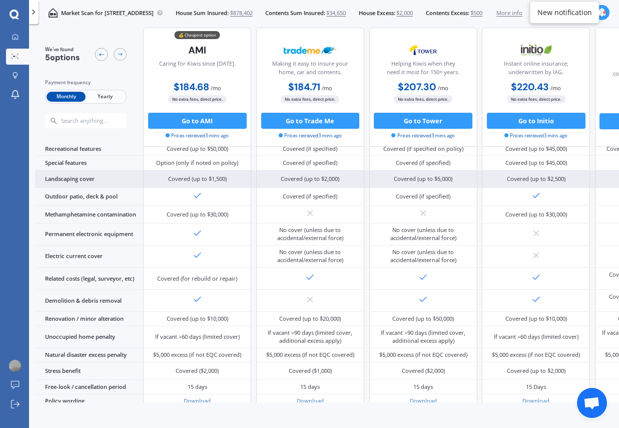
scroll to position [295, 0]
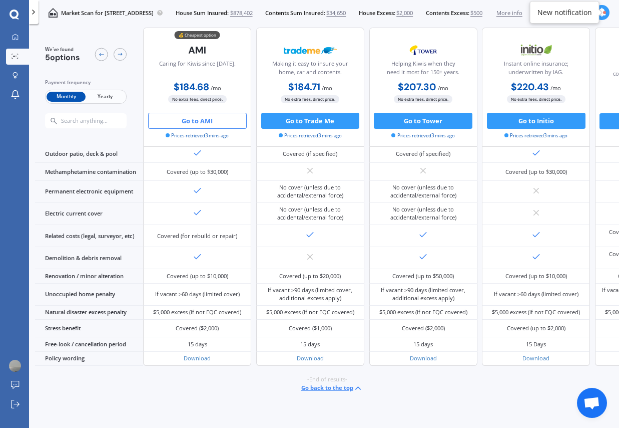
click at [196, 124] on button "Go to AMI" at bounding box center [197, 121] width 99 height 16
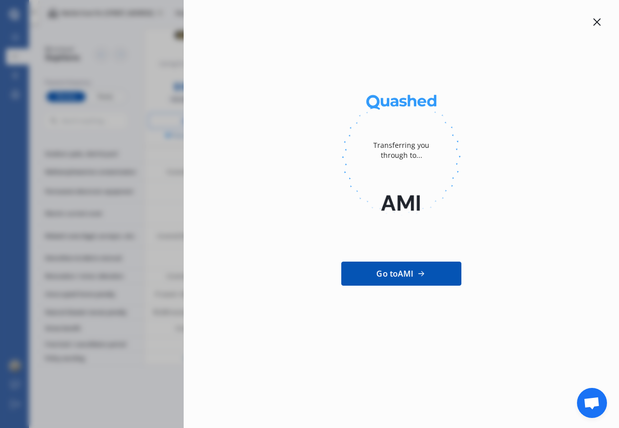
click at [597, 23] on icon at bounding box center [597, 22] width 8 height 8
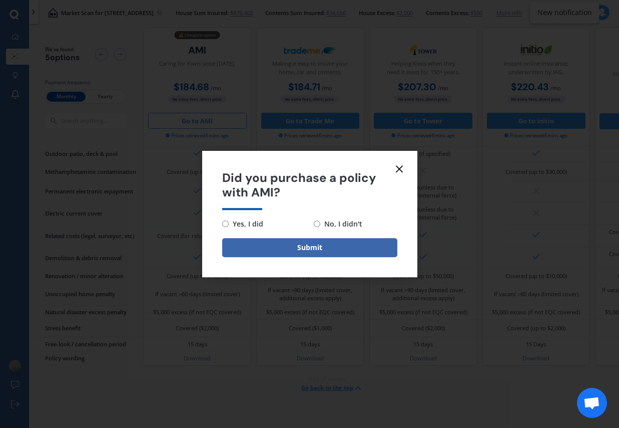
click at [412, 160] on form "Did you purchase a policy with AMI? Yes, I did No, I didn't Submit" at bounding box center [309, 214] width 215 height 126
click at [402, 164] on icon at bounding box center [399, 169] width 12 height 12
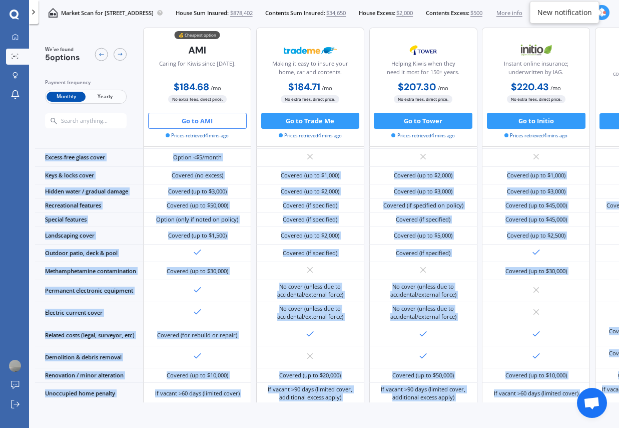
scroll to position [296, 0]
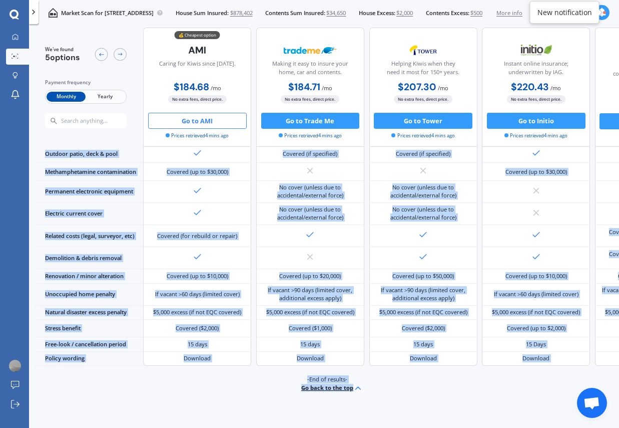
drag, startPoint x: 42, startPoint y: 156, endPoint x: 90, endPoint y: 404, distance: 252.4
click at [90, 404] on div "We've found 5 options Payment frequency Monthly Yearly 💰 Cheapest option Caring…" at bounding box center [327, 229] width 584 height 402
copy div "Sum insured (incl. GST) $878,402 $878,402 $878,402 $878,402 Unavailable Excess …"
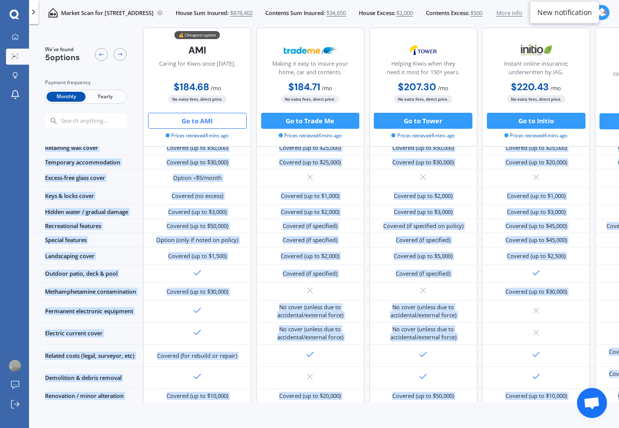
scroll to position [295, 0]
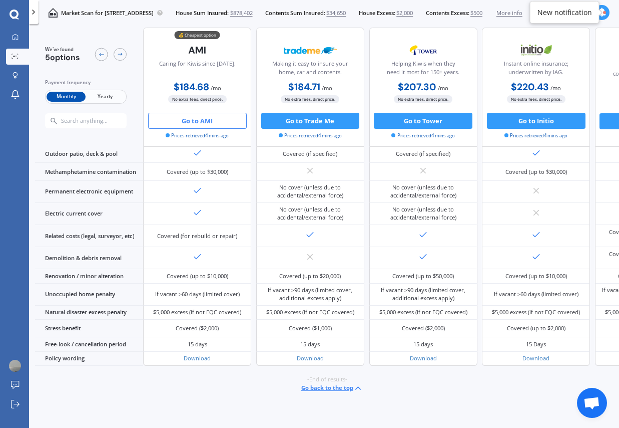
click at [112, 101] on span "Yearly" at bounding box center [105, 97] width 39 height 11
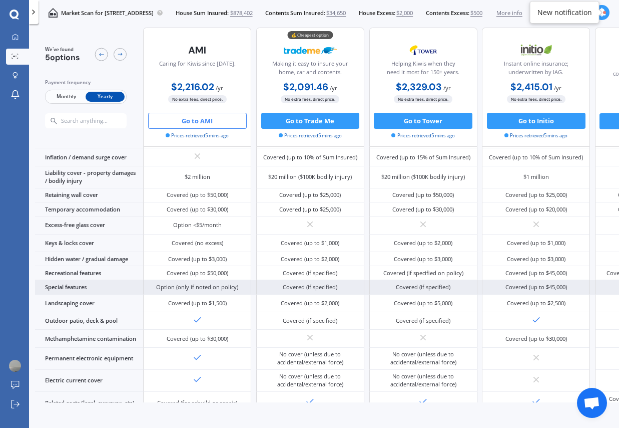
scroll to position [85, 0]
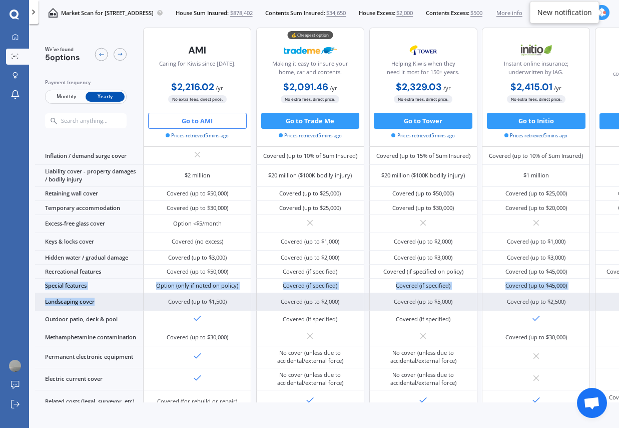
drag, startPoint x: 44, startPoint y: 283, endPoint x: 114, endPoint y: 295, distance: 71.1
click at [114, 295] on div "Benefits - House Benefits - House Benefits - Contents Replacement cover Option …" at bounding box center [369, 322] width 668 height 417
click at [114, 295] on div "Landscaping cover" at bounding box center [89, 302] width 108 height 18
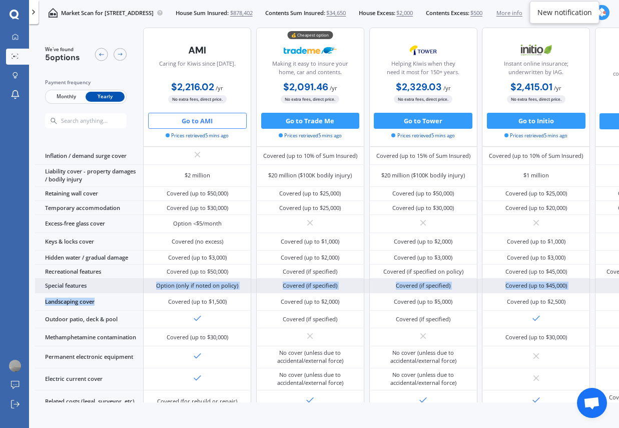
drag, startPoint x: 115, startPoint y: 295, endPoint x: 72, endPoint y: 287, distance: 44.4
click at [72, 287] on div "Benefits - House Benefits - House Benefits - Contents Replacement cover Option …" at bounding box center [369, 322] width 668 height 417
click at [72, 287] on div "Special features" at bounding box center [89, 285] width 108 height 14
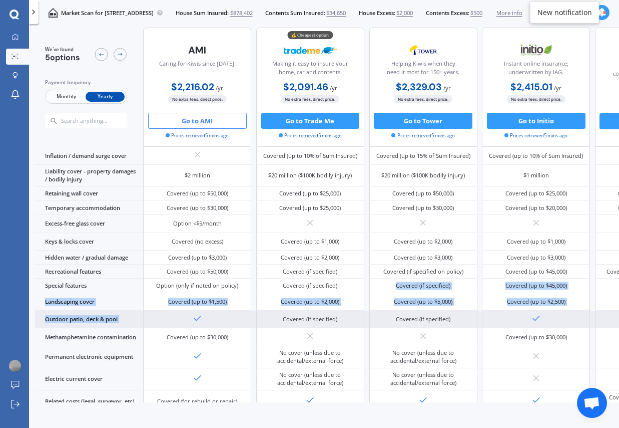
drag, startPoint x: 283, startPoint y: 288, endPoint x: 349, endPoint y: 310, distance: 70.0
click at [349, 310] on div "Benefits - House Benefits - House Benefits - Contents Replacement cover Option …" at bounding box center [369, 322] width 668 height 417
click at [349, 310] on div "Covered (if specified)" at bounding box center [310, 319] width 108 height 18
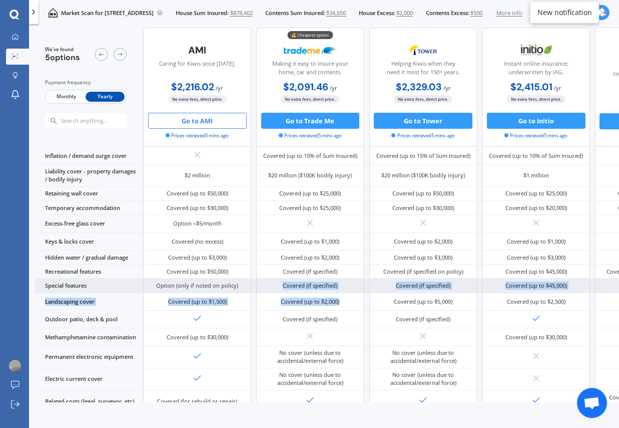
drag, startPoint x: 348, startPoint y: 300, endPoint x: 258, endPoint y: 282, distance: 91.4
click at [258, 282] on div "Benefits - House Benefits - House Benefits - Contents Replacement cover Option …" at bounding box center [369, 322] width 668 height 417
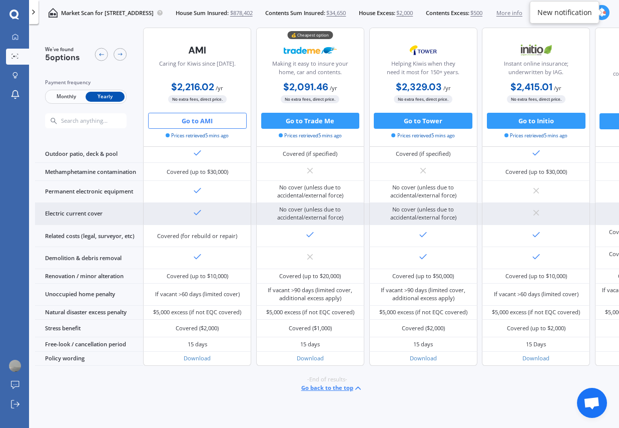
scroll to position [0, 0]
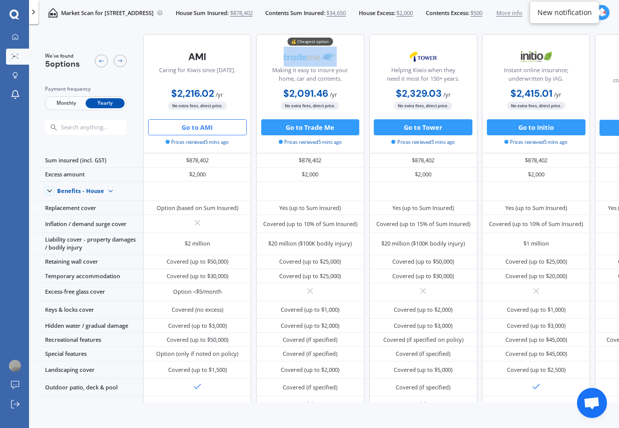
drag, startPoint x: 274, startPoint y: 57, endPoint x: 317, endPoint y: 57, distance: 42.6
click at [317, 57] on div "💰 Cheapest option Making it easy to insure your home, car and contents." at bounding box center [310, 67] width 94 height 40
drag, startPoint x: 281, startPoint y: 94, endPoint x: 353, endPoint y: 94, distance: 72.1
click at [353, 94] on div "$2,091.46 / yr $2,091.46 / yr $184.71 / mo" at bounding box center [310, 94] width 108 height 16
click at [74, 105] on span "Monthly" at bounding box center [66, 103] width 39 height 11
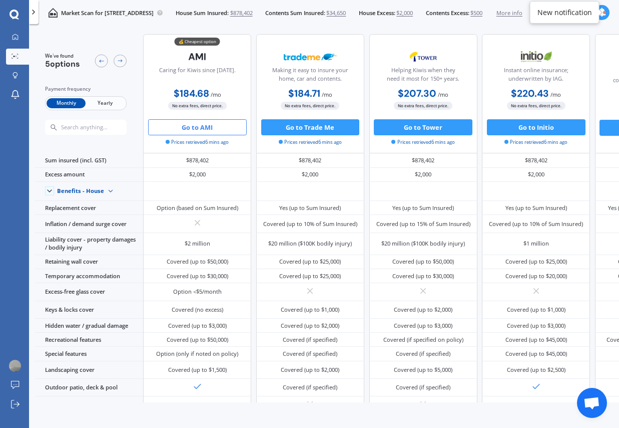
click at [113, 102] on span "Yearly" at bounding box center [105, 103] width 39 height 11
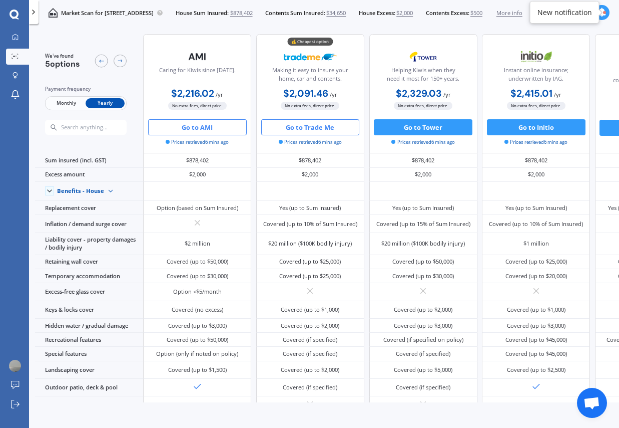
click at [319, 129] on button "Go to Trade Me" at bounding box center [310, 127] width 99 height 16
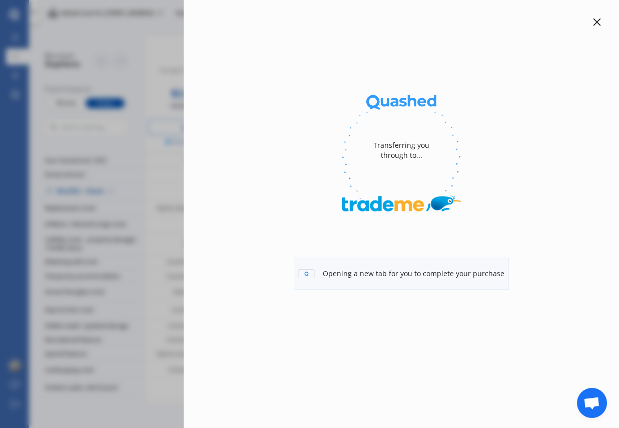
click at [595, 25] on icon at bounding box center [597, 22] width 8 height 8
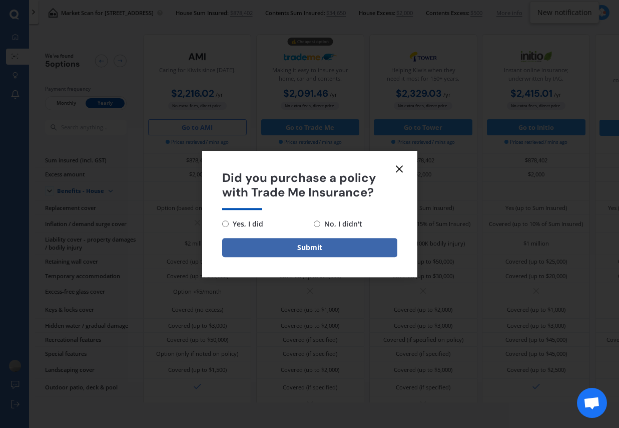
click at [408, 166] on form "Did you purchase a policy with Trade Me Insurance? Yes, I did No, I didn't Subm…" at bounding box center [309, 214] width 215 height 126
click at [401, 168] on icon at bounding box center [399, 169] width 12 height 12
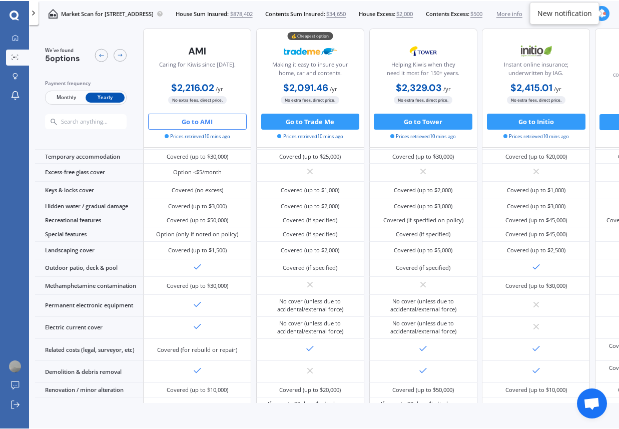
scroll to position [151, 0]
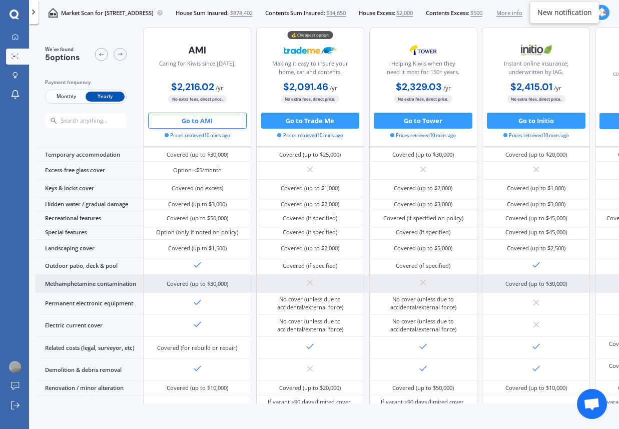
drag, startPoint x: 425, startPoint y: 11, endPoint x: 48, endPoint y: 278, distance: 462.4
click at [0, 0] on div "My Dashboard Market Scan Explore insurance Notifications [PERSON_NAME] Submit f…" at bounding box center [309, 214] width 619 height 429
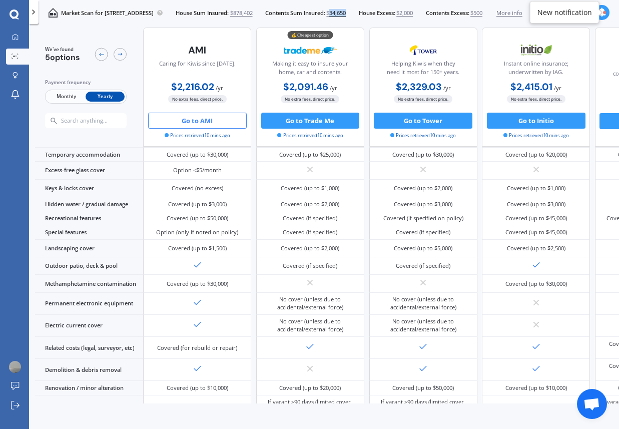
copy span "34,650"
drag, startPoint x: 420, startPoint y: 11, endPoint x: 11, endPoint y: 181, distance: 443.3
click at [0, 0] on div "My Dashboard Market Scan Explore insurance Notifications [PERSON_NAME] Submit f…" at bounding box center [309, 214] width 619 height 429
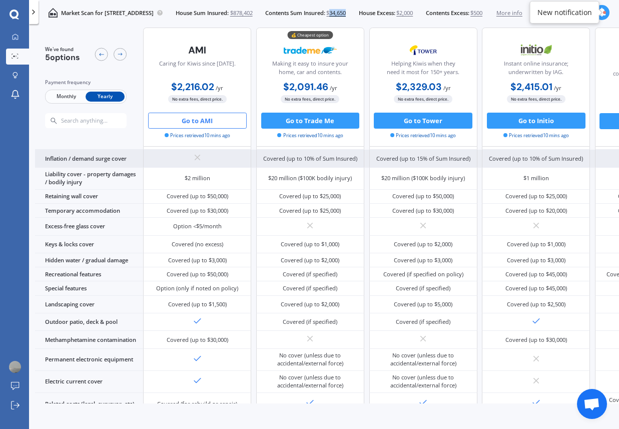
scroll to position [0, 0]
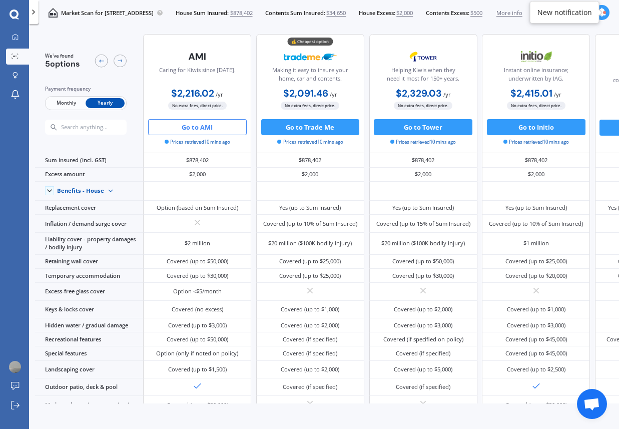
click at [75, 79] on div "We've found 5 options Payment frequency Monthly Yearly" at bounding box center [86, 94] width 82 height 83
click at [124, 60] on div at bounding box center [120, 61] width 13 height 13
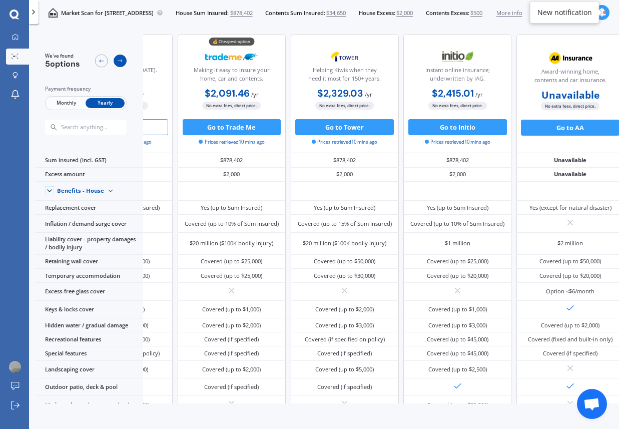
scroll to position [0, 110]
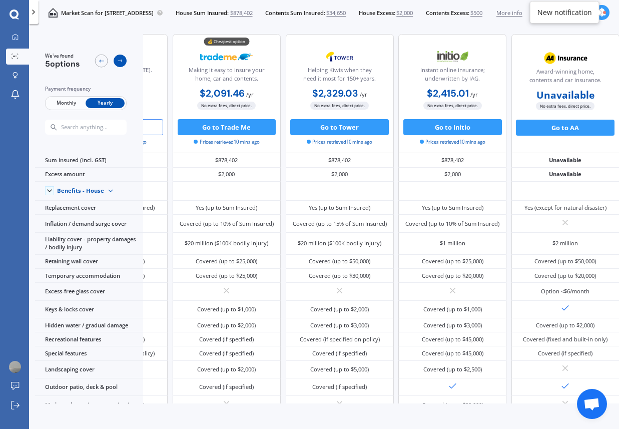
click at [124, 60] on div at bounding box center [120, 61] width 13 height 13
click at [438, 17] on div "Market Scan for [STREET_ADDRESS] House Sum Insured: $878,402 Contents Sum Insur…" at bounding box center [281, 13] width 484 height 26
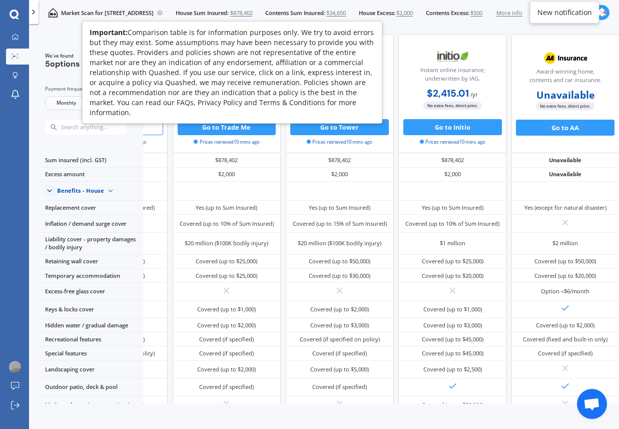
click at [163, 13] on circle at bounding box center [160, 13] width 6 height 6
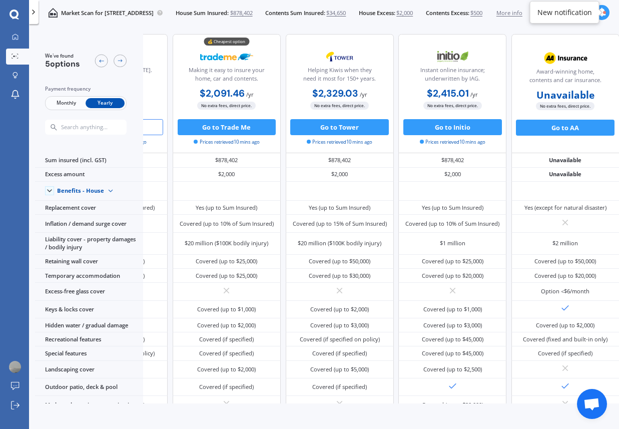
click at [154, 12] on p "Market Scan for [STREET_ADDRESS]" at bounding box center [107, 13] width 93 height 8
click at [154, 11] on p "Market Scan for [STREET_ADDRESS]" at bounding box center [107, 13] width 93 height 8
click at [18, 37] on icon at bounding box center [15, 37] width 7 height 7
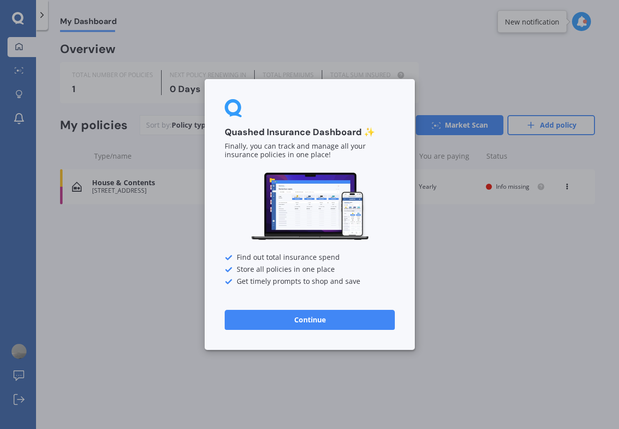
click at [149, 190] on div "Quashed Insurance Dashboard ✨ Finally, you can track and manage all your insura…" at bounding box center [309, 214] width 619 height 429
click at [310, 317] on button "Continue" at bounding box center [310, 320] width 170 height 20
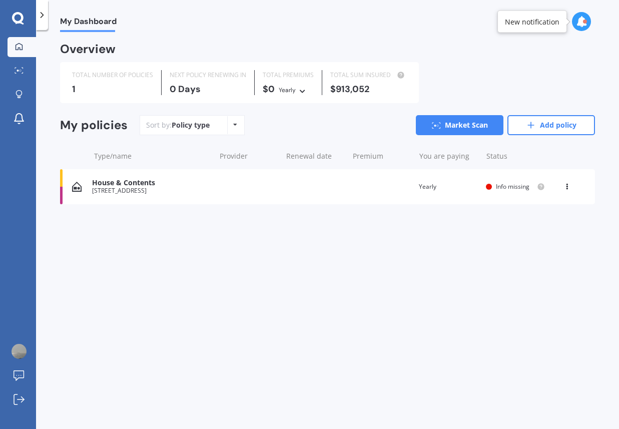
click at [568, 192] on div "House & Contents [STREET_ADDRESS] Renewal date Premium You are paying Yearly St…" at bounding box center [327, 186] width 535 height 35
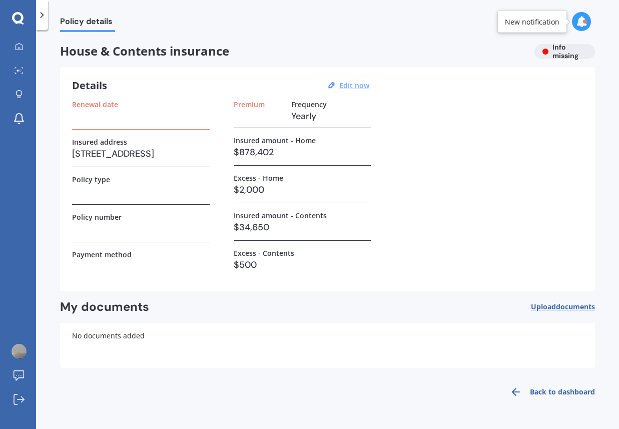
click at [345, 83] on u "Edit now" at bounding box center [354, 86] width 30 height 10
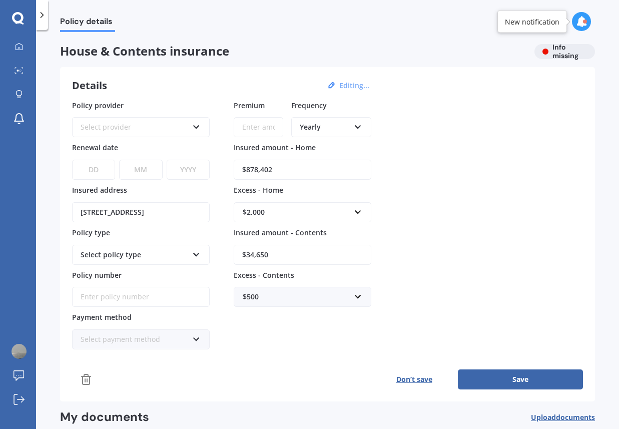
click at [42, 19] on icon at bounding box center [42, 15] width 10 height 10
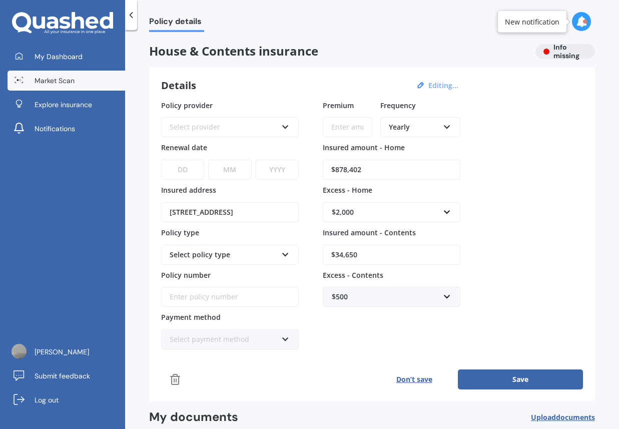
click at [76, 82] on link "Market Scan" at bounding box center [67, 81] width 118 height 20
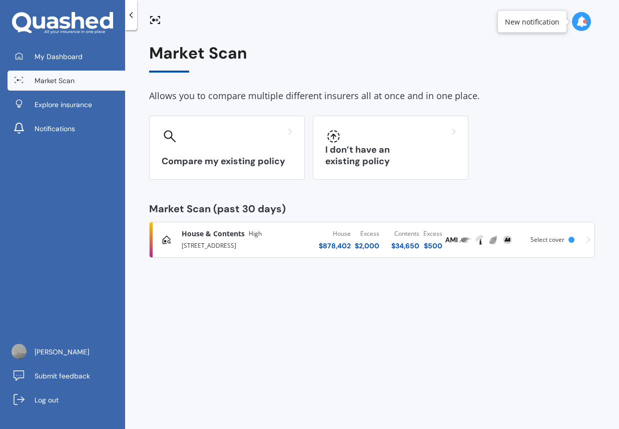
click at [591, 242] on link "House & Contents High [STREET_ADDRESS][GEOGRAPHIC_DATA] $ 878,402 Excess $ 2,00…" at bounding box center [372, 240] width 446 height 36
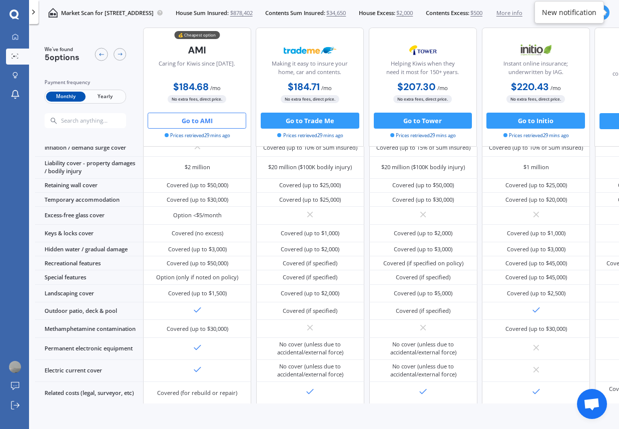
scroll to position [171, 0]
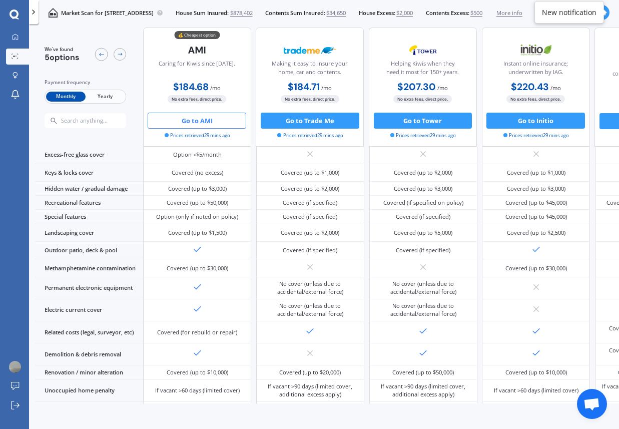
click at [470, 13] on span "Contents Excess:" at bounding box center [448, 13] width 44 height 8
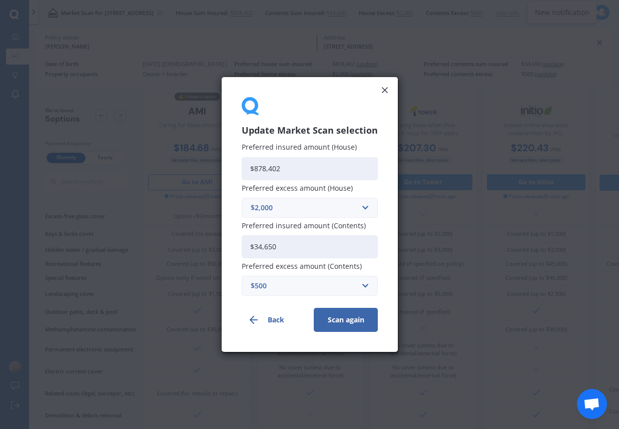
click at [531, 14] on div "Update Market Scan selection Preferred insured amount (House) $878,402 Preferre…" at bounding box center [309, 214] width 619 height 429
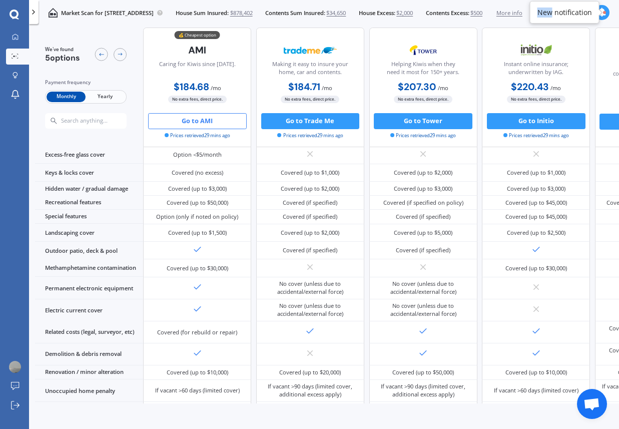
click at [531, 14] on div "New notification" at bounding box center [565, 12] width 70 height 23
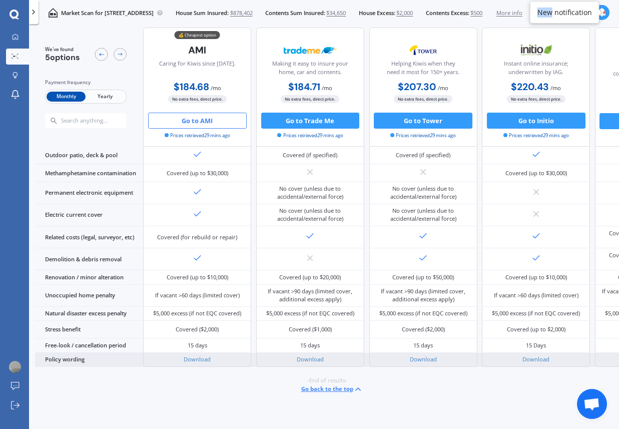
scroll to position [229, 0]
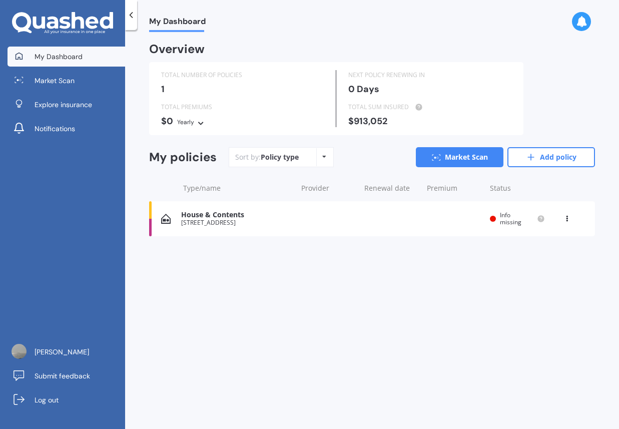
click at [196, 246] on div "Overview TOTAL NUMBER OF POLICIES 1 NEXT POLICY RENEWING [DATE] TOTAL PREMIUMS …" at bounding box center [372, 152] width 446 height 216
click at [308, 191] on div "Provider" at bounding box center [328, 188] width 55 height 10
click at [427, 190] on div "Type/name Provider Renewal date Premium You are paying Status" at bounding box center [372, 188] width 446 height 26
click at [537, 124] on div "TOTAL NUMBER OF POLICIES 1 NEXT POLICY RENEWING IN 0 Days TOTAL PREMIUMS $0 Yea…" at bounding box center [372, 98] width 446 height 73
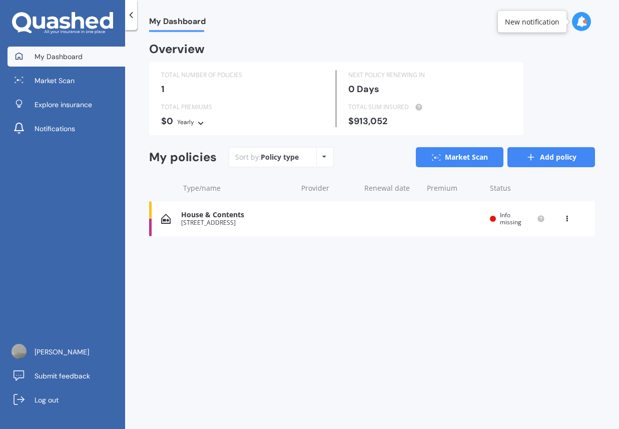
click at [531, 148] on link "Add policy" at bounding box center [552, 157] width 88 height 20
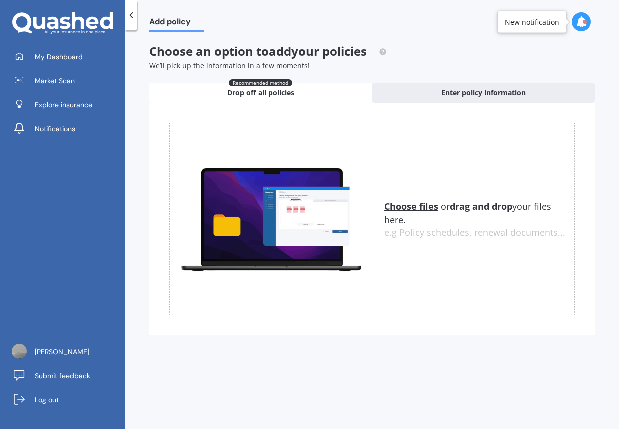
click at [531, 148] on div "Choose files or drag and drop your files here. Choose files or photos e.g Polic…" at bounding box center [372, 219] width 406 height 193
click at [287, 100] on div "Recommended method Drop off all policies" at bounding box center [260, 93] width 223 height 20
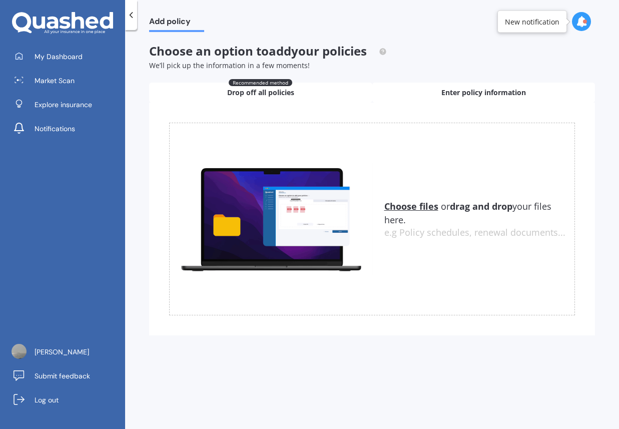
click at [424, 93] on div "Enter policy information" at bounding box center [483, 93] width 223 height 20
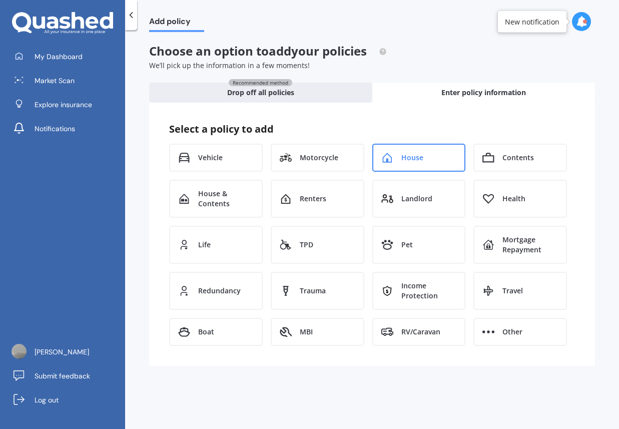
click at [417, 170] on div "House" at bounding box center [419, 158] width 94 height 28
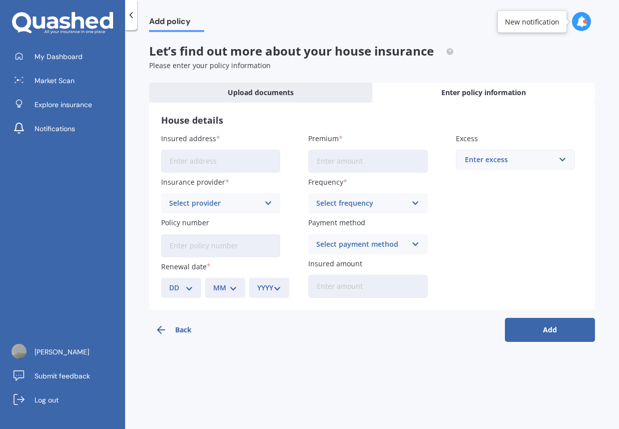
click at [249, 158] on input "Insured address" at bounding box center [220, 161] width 119 height 23
type input "[STREET_ADDRESS]"
click at [317, 323] on div "Back Add" at bounding box center [372, 326] width 446 height 32
click at [531, 224] on div "Insured address 25B Capilano Place, Glenfield, Auckland 0629 Insurance provider…" at bounding box center [372, 215] width 422 height 165
click at [526, 289] on div "Insured address 25B Capilano Place, Glenfield, Auckland 0629 Insurance provider…" at bounding box center [372, 215] width 422 height 165
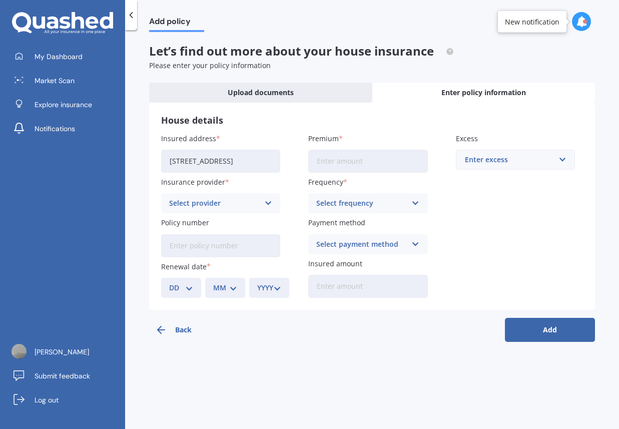
click at [232, 73] on div "Let’s find out more about your house insurance Please enter your policy informa…" at bounding box center [372, 193] width 446 height 298
click at [135, 11] on icon at bounding box center [131, 15] width 10 height 10
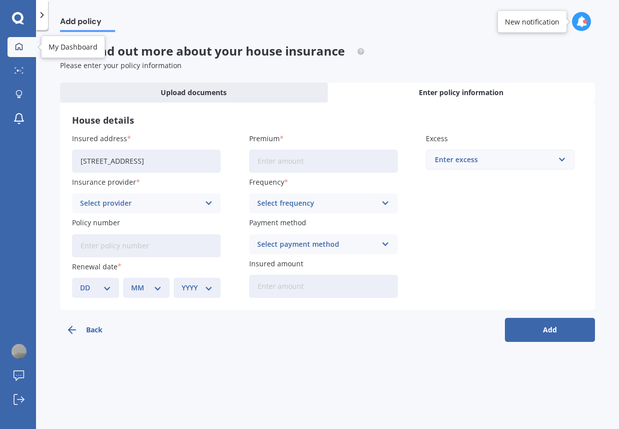
click at [22, 50] on div at bounding box center [19, 47] width 15 height 9
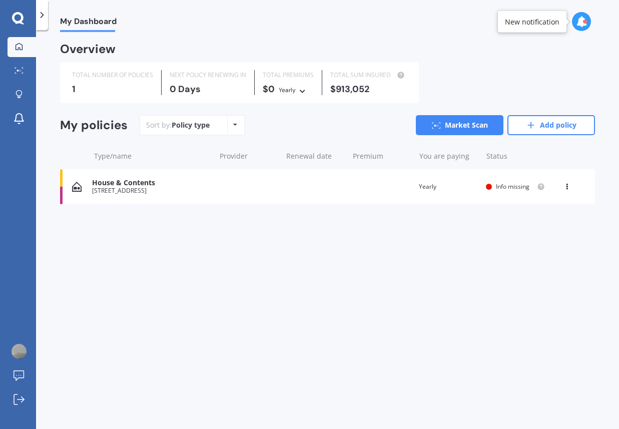
click at [22, 50] on div at bounding box center [19, 47] width 15 height 9
click at [102, 92] on div "1" at bounding box center [112, 89] width 81 height 10
click at [113, 191] on div "[STREET_ADDRESS]" at bounding box center [151, 190] width 118 height 7
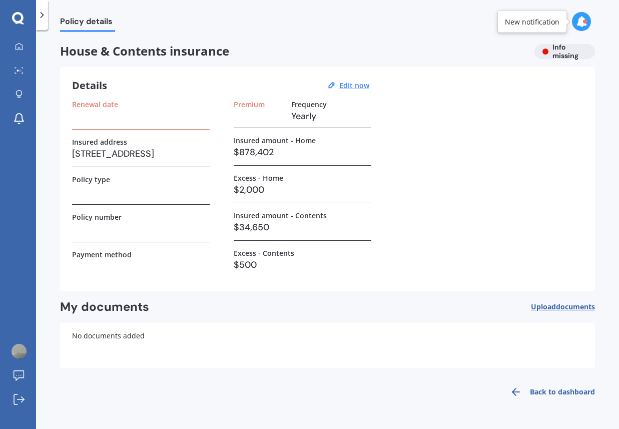
click at [556, 40] on div "Policy details House & Contents insurance Info missing Details Edit now Renewal…" at bounding box center [327, 231] width 583 height 399
click at [555, 49] on div "House & Contents insurance Info missing" at bounding box center [327, 51] width 535 height 15
click at [287, 236] on div "Insured amount - Contents $34,650" at bounding box center [303, 226] width 138 height 30
click at [138, 100] on div "Renewal date" at bounding box center [141, 104] width 138 height 9
click at [67, 21] on span "Policy details" at bounding box center [87, 24] width 55 height 14
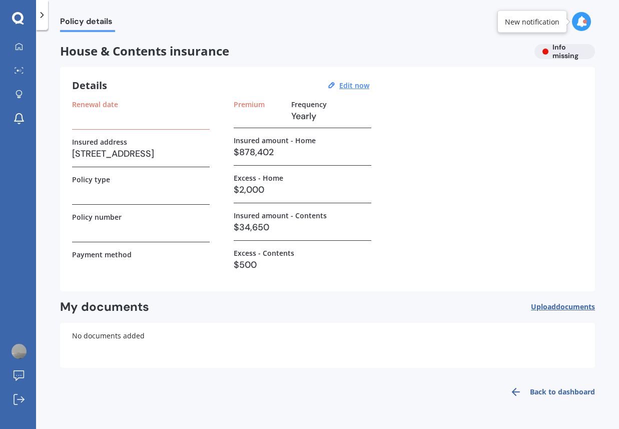
click at [46, 19] on icon at bounding box center [42, 15] width 10 height 10
